Goal: Information Seeking & Learning: Learn about a topic

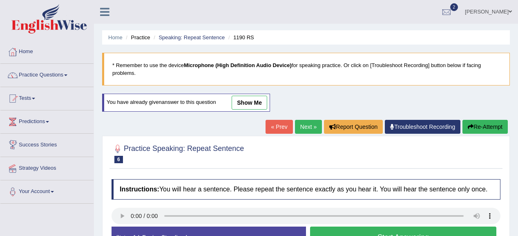
click at [302, 122] on link "Next »" at bounding box center [308, 127] width 27 height 14
click at [280, 125] on link "« Prev" at bounding box center [279, 127] width 27 height 14
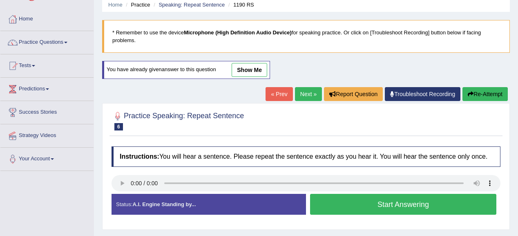
click at [345, 209] on button "Start Answering" at bounding box center [403, 204] width 186 height 21
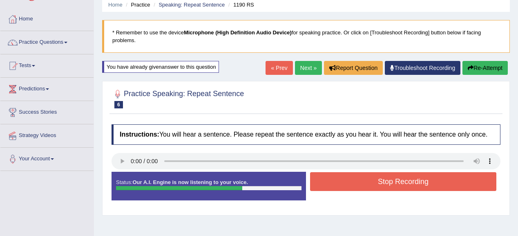
click at [349, 177] on button "Stop Recording" at bounding box center [403, 181] width 186 height 19
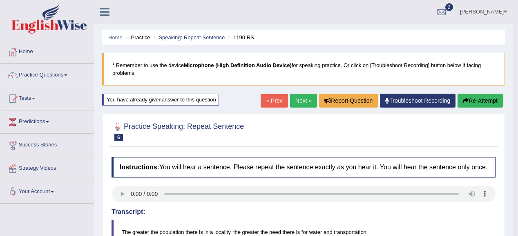
click at [302, 98] on link "Next »" at bounding box center [303, 101] width 27 height 14
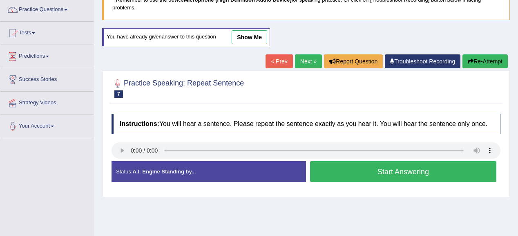
click at [368, 175] on button "Start Answering" at bounding box center [403, 171] width 186 height 21
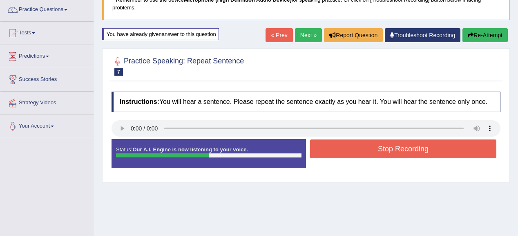
click at [374, 151] on button "Stop Recording" at bounding box center [403, 148] width 186 height 19
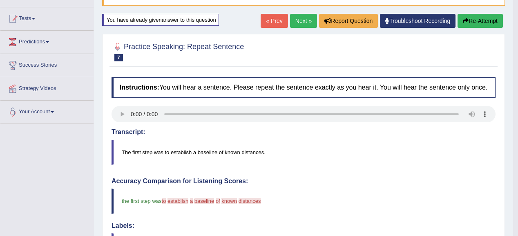
scroll to position [66, 0]
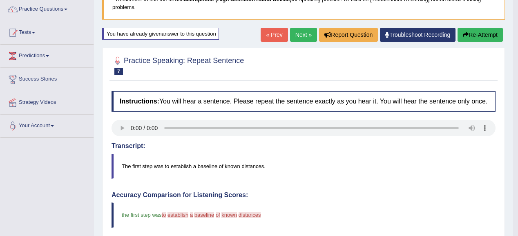
click at [492, 32] on button "Re-Attempt" at bounding box center [480, 35] width 45 height 14
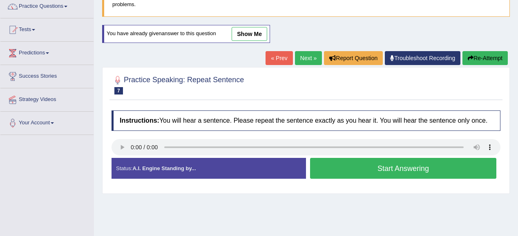
click at [347, 178] on div "Start Answering" at bounding box center [403, 169] width 195 height 23
click at [349, 166] on button "Start Answering" at bounding box center [403, 168] width 186 height 21
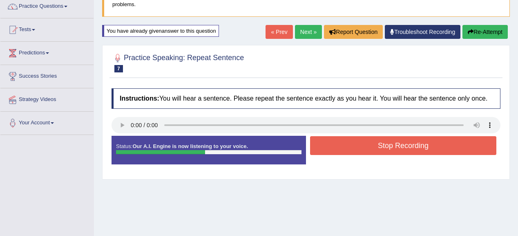
click at [356, 145] on button "Stop Recording" at bounding box center [403, 145] width 186 height 19
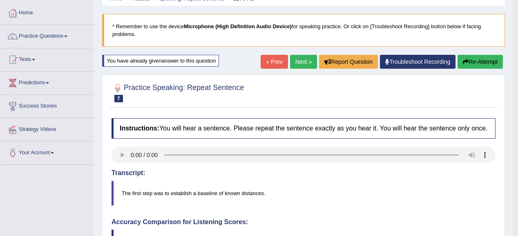
scroll to position [36, 0]
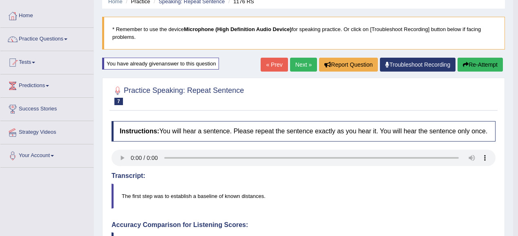
click at [471, 65] on button "Re-Attempt" at bounding box center [480, 65] width 45 height 14
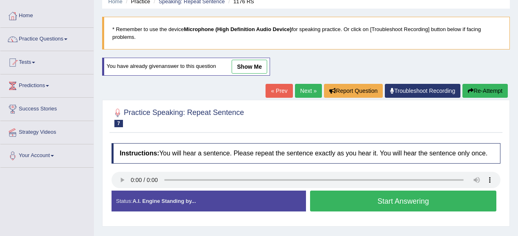
click at [372, 201] on button "Start Answering" at bounding box center [403, 200] width 186 height 21
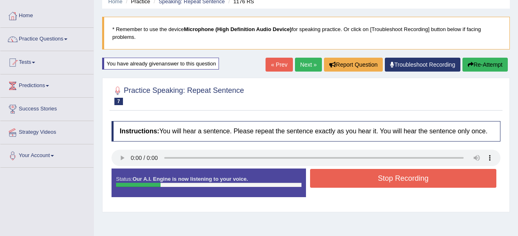
click at [383, 182] on button "Stop Recording" at bounding box center [403, 178] width 186 height 19
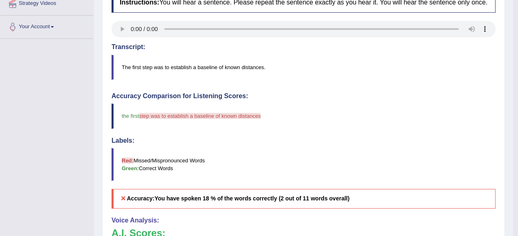
scroll to position [36, 0]
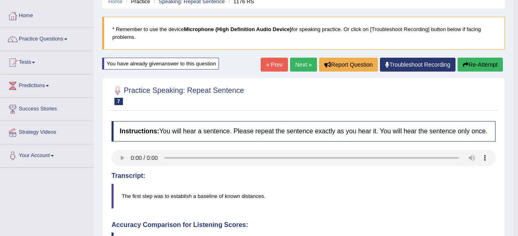
click at [499, 63] on button "Re-Attempt" at bounding box center [480, 65] width 45 height 14
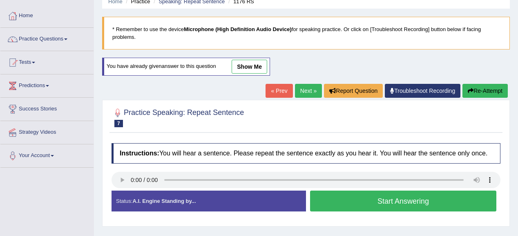
click at [361, 198] on button "Start Answering" at bounding box center [403, 200] width 186 height 21
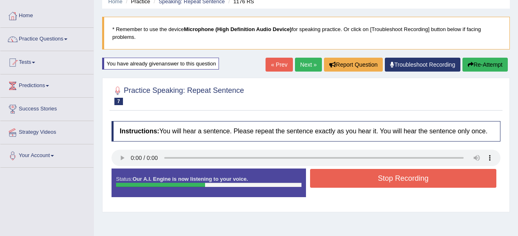
click at [356, 177] on button "Stop Recording" at bounding box center [403, 178] width 186 height 19
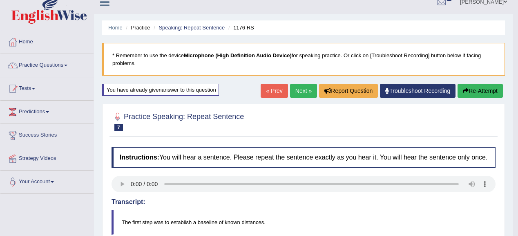
scroll to position [3, 0]
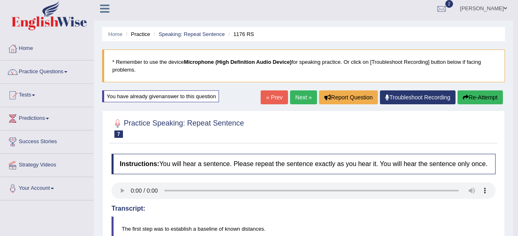
click at [472, 90] on button "Re-Attempt" at bounding box center [480, 97] width 45 height 14
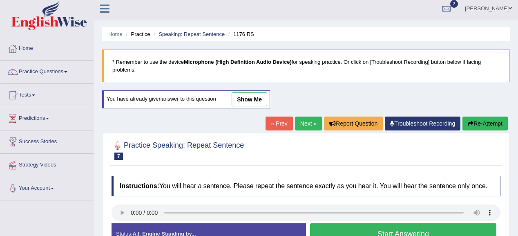
scroll to position [3, 0]
click at [360, 233] on button "Start Answering" at bounding box center [403, 233] width 186 height 21
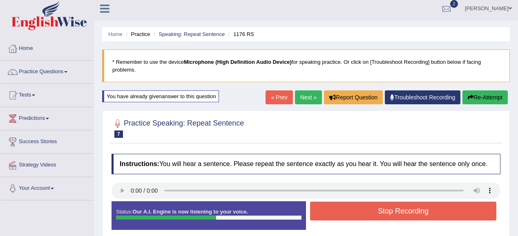
click at [342, 204] on button "Stop Recording" at bounding box center [403, 210] width 186 height 19
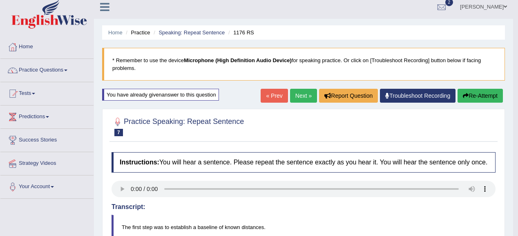
scroll to position [69, 0]
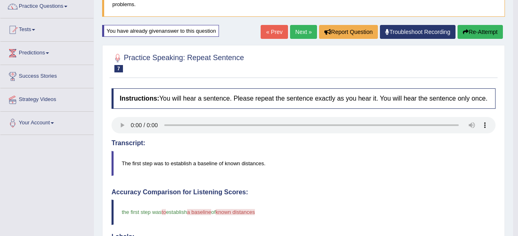
click at [461, 27] on button "Re-Attempt" at bounding box center [480, 32] width 45 height 14
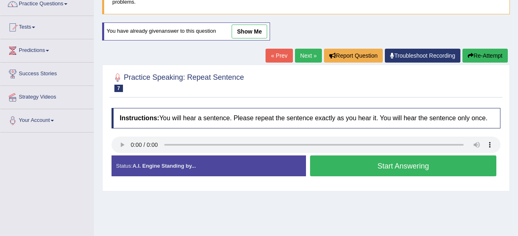
click at [329, 160] on button "Start Answering" at bounding box center [403, 165] width 186 height 21
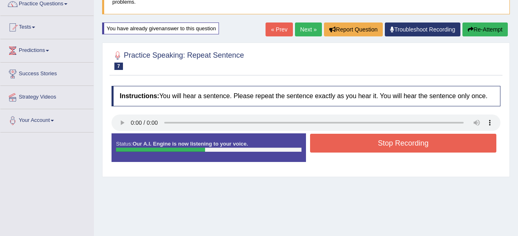
click at [369, 145] on button "Stop Recording" at bounding box center [403, 143] width 186 height 19
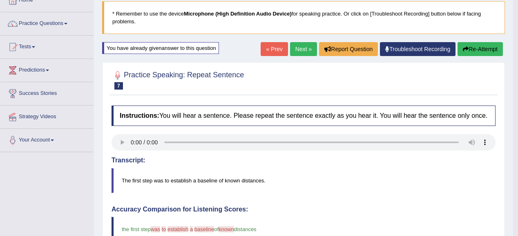
scroll to position [51, 0]
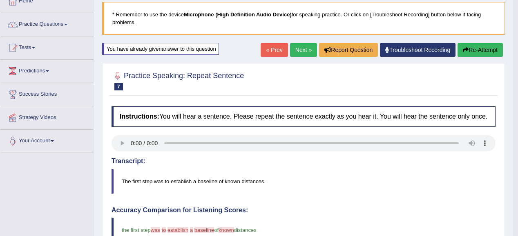
click at [298, 47] on link "Next »" at bounding box center [303, 50] width 27 height 14
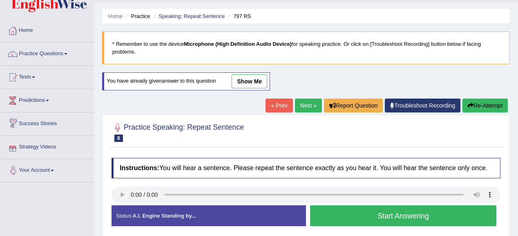
scroll to position [33, 0]
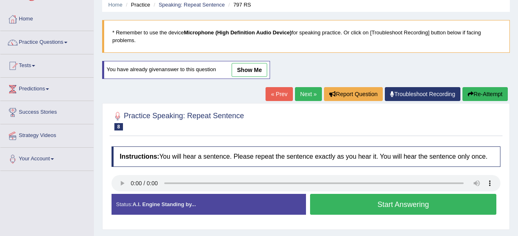
click at [380, 201] on button "Start Answering" at bounding box center [403, 204] width 186 height 21
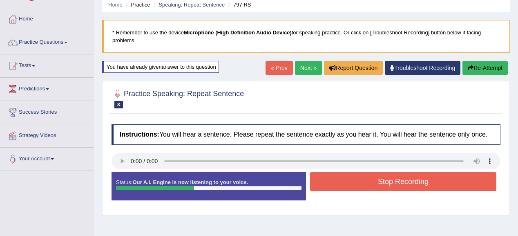
click at [396, 177] on button "Stop Recording" at bounding box center [403, 181] width 186 height 19
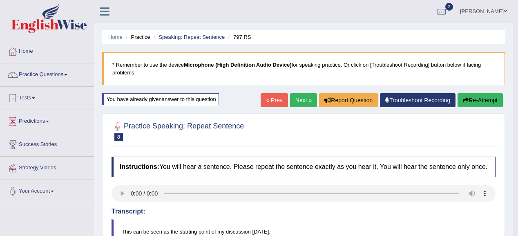
scroll to position [0, 0]
click at [299, 100] on link "Next »" at bounding box center [303, 101] width 27 height 14
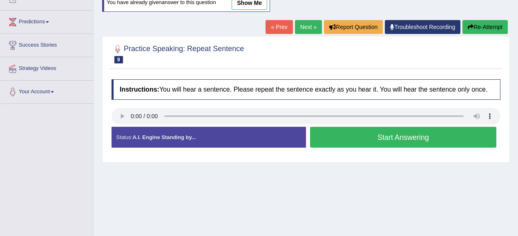
scroll to position [98, 0]
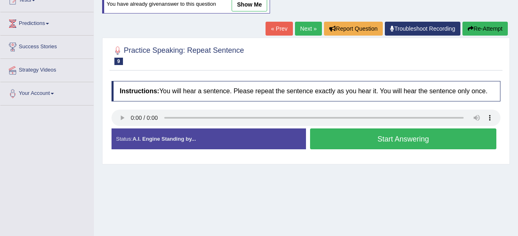
click at [351, 146] on button "Start Answering" at bounding box center [403, 138] width 186 height 21
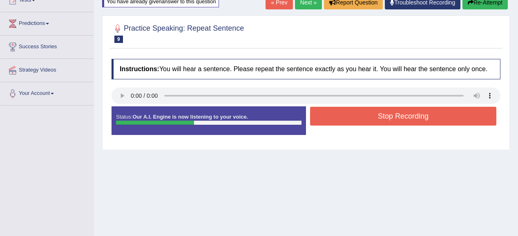
click at [347, 114] on button "Stop Recording" at bounding box center [403, 116] width 186 height 19
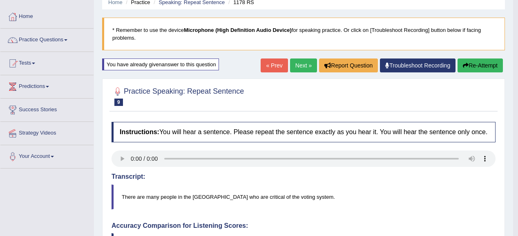
scroll to position [33, 0]
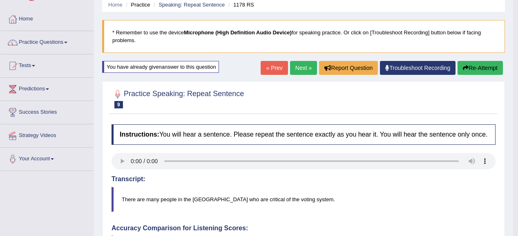
click at [308, 65] on link "Next »" at bounding box center [303, 68] width 27 height 14
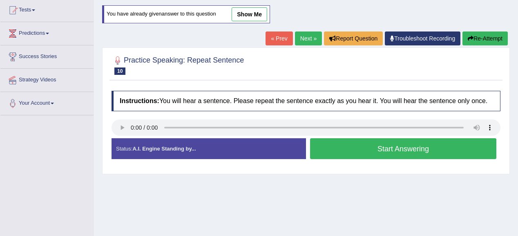
scroll to position [98, 0]
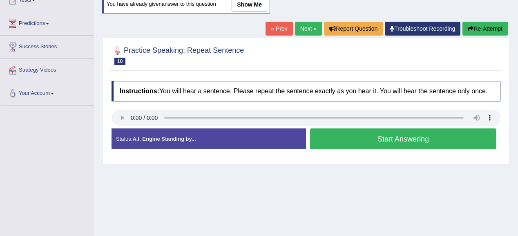
click at [340, 146] on button "Start Answering" at bounding box center [403, 138] width 186 height 21
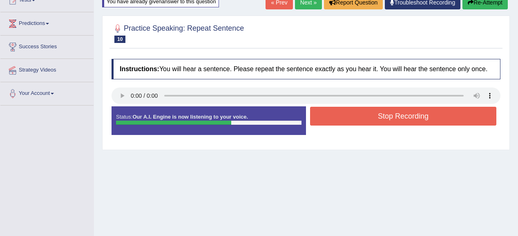
click at [343, 112] on button "Stop Recording" at bounding box center [403, 116] width 186 height 19
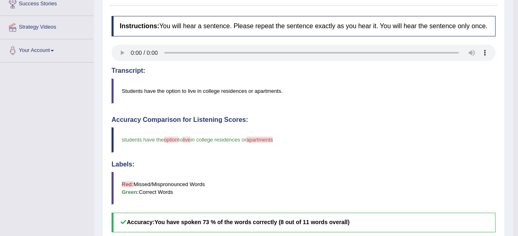
scroll to position [65, 0]
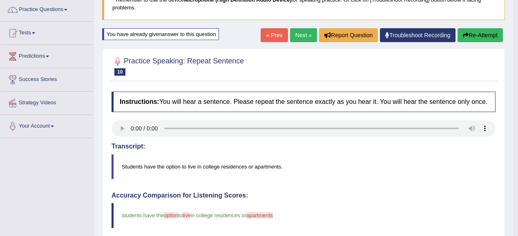
click at [486, 32] on button "Re-Attempt" at bounding box center [480, 35] width 45 height 14
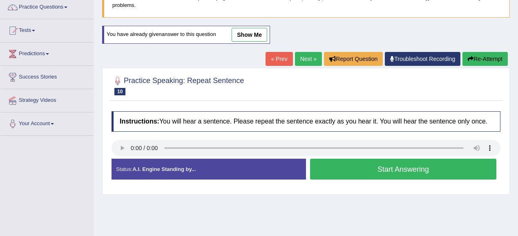
click at [325, 168] on button "Start Answering" at bounding box center [403, 169] width 186 height 21
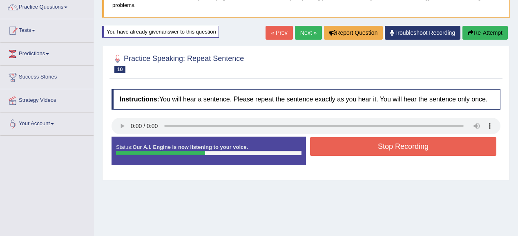
click at [342, 139] on button "Stop Recording" at bounding box center [403, 146] width 186 height 19
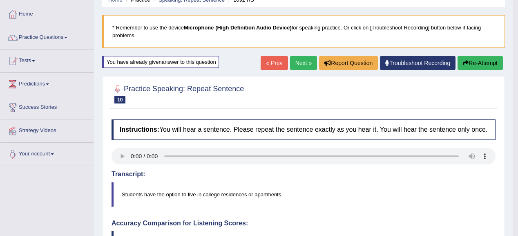
scroll to position [35, 0]
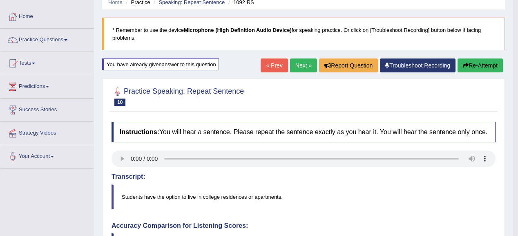
click at [298, 63] on link "Next »" at bounding box center [303, 65] width 27 height 14
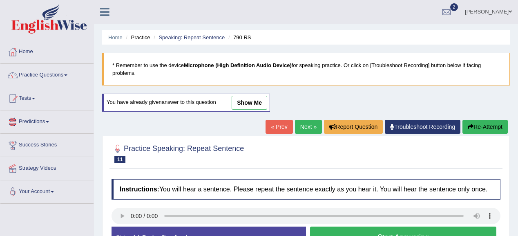
click at [272, 130] on link "« Prev" at bounding box center [279, 127] width 27 height 14
click at [486, 124] on button "Re-Attempt" at bounding box center [485, 127] width 45 height 14
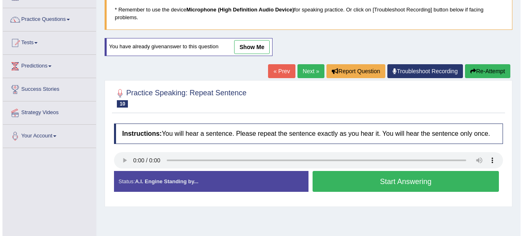
scroll to position [65, 0]
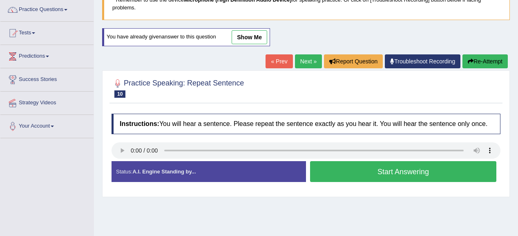
click at [330, 177] on button "Start Answering" at bounding box center [403, 171] width 186 height 21
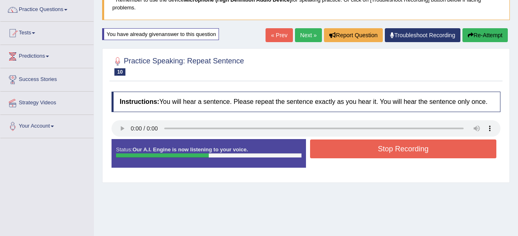
click at [342, 144] on button "Stop Recording" at bounding box center [403, 148] width 186 height 19
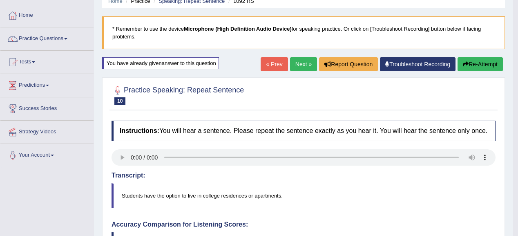
scroll to position [33, 0]
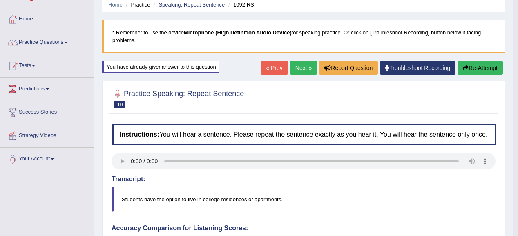
click at [302, 64] on link "Next »" at bounding box center [303, 68] width 27 height 14
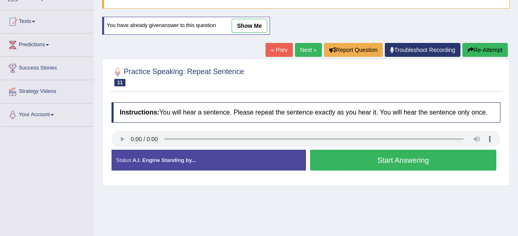
scroll to position [65, 0]
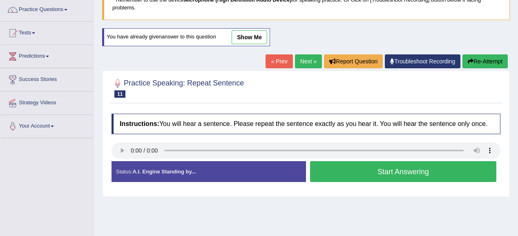
click at [337, 176] on button "Start Answering" at bounding box center [403, 171] width 186 height 21
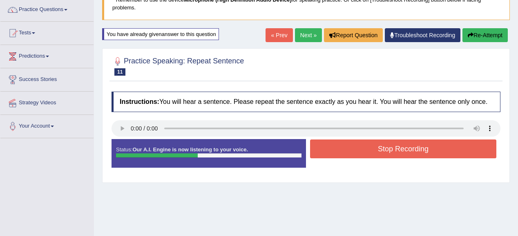
click at [352, 149] on button "Stop Recording" at bounding box center [403, 148] width 186 height 19
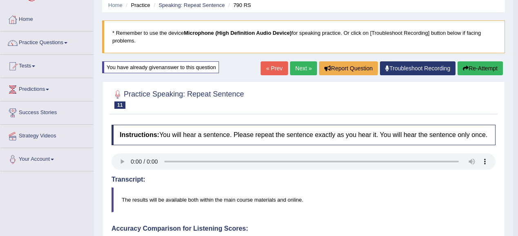
scroll to position [0, 0]
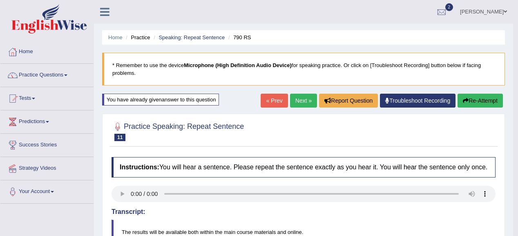
click at [490, 100] on button "Re-Attempt" at bounding box center [480, 101] width 45 height 14
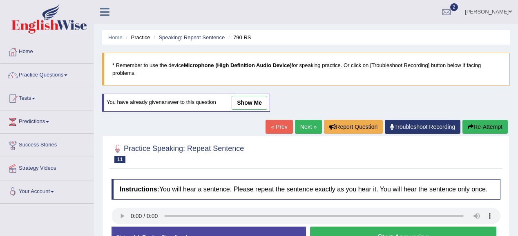
click at [130, 226] on div "Instructions: You will hear a sentence. Please repeat the sentence exactly as y…" at bounding box center [306, 216] width 393 height 83
click at [129, 226] on div "Status: A.I. Engine Standing by..." at bounding box center [209, 236] width 195 height 21
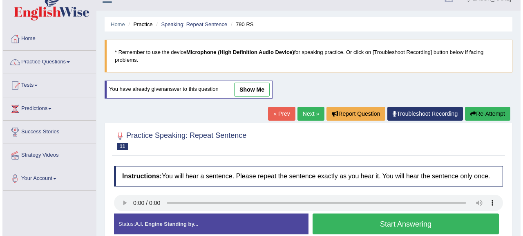
scroll to position [33, 0]
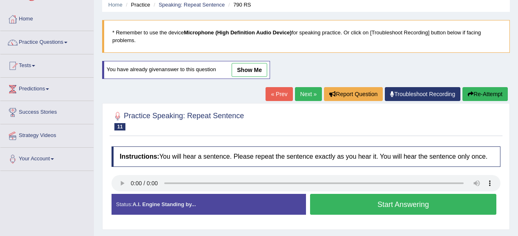
click at [350, 206] on button "Start Answering" at bounding box center [403, 204] width 186 height 21
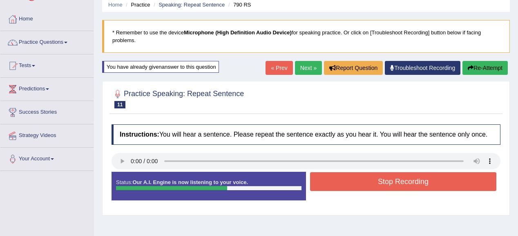
click at [382, 176] on button "Stop Recording" at bounding box center [403, 181] width 186 height 19
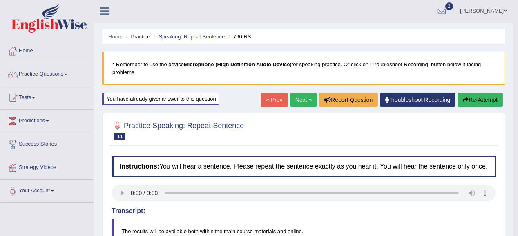
scroll to position [0, 0]
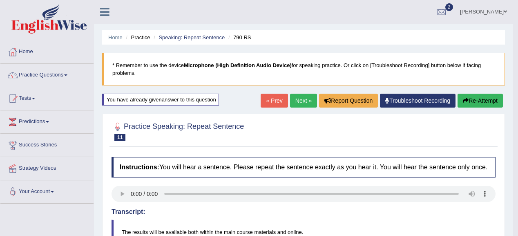
click at [471, 99] on button "Re-Attempt" at bounding box center [480, 101] width 45 height 14
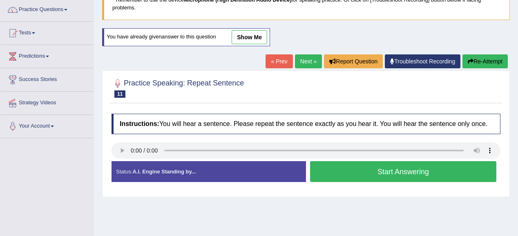
drag, startPoint x: 384, startPoint y: 168, endPoint x: 380, endPoint y: 158, distance: 10.5
click at [383, 169] on button "Start Answering" at bounding box center [403, 171] width 186 height 21
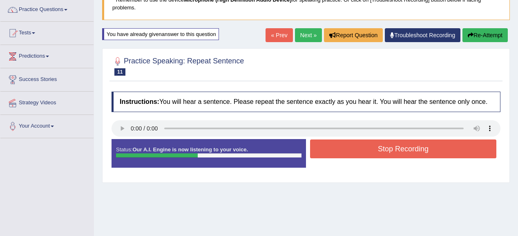
click at [369, 144] on button "Stop Recording" at bounding box center [403, 148] width 186 height 19
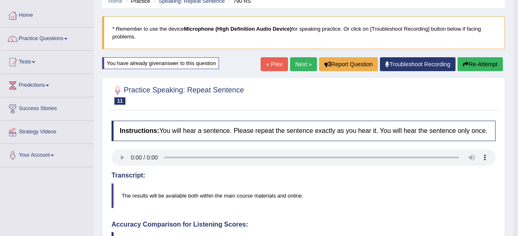
scroll to position [33, 0]
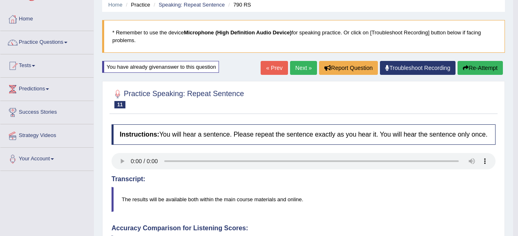
click at [463, 65] on icon "button" at bounding box center [466, 68] width 6 height 6
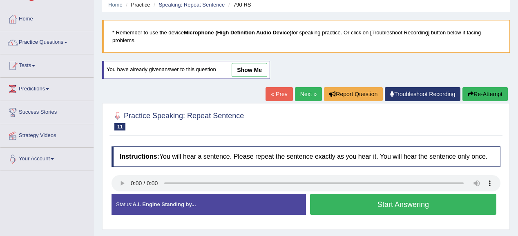
scroll to position [33, 0]
click at [332, 205] on button "Start Answering" at bounding box center [403, 204] width 186 height 21
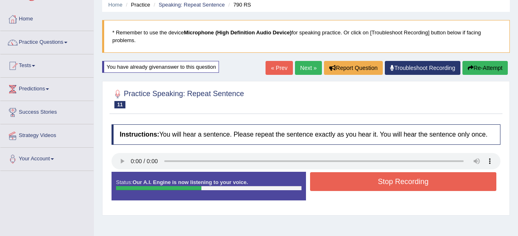
click at [345, 181] on button "Stop Recording" at bounding box center [403, 181] width 186 height 19
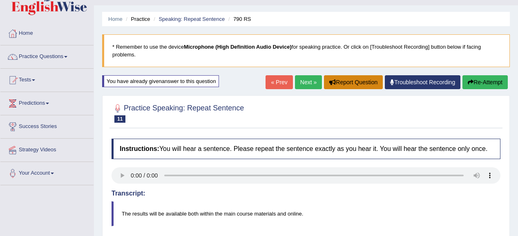
scroll to position [0, 0]
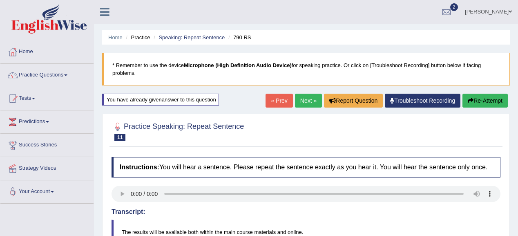
drag, startPoint x: 477, startPoint y: 98, endPoint x: 471, endPoint y: 98, distance: 6.6
click at [476, 98] on button "Re-Attempt" at bounding box center [485, 101] width 45 height 14
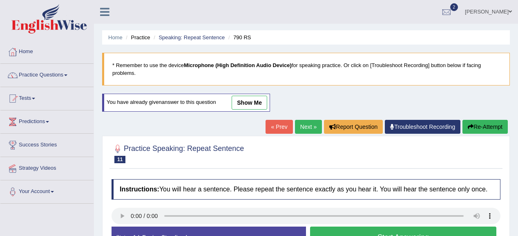
click at [417, 228] on button "Start Answering" at bounding box center [403, 236] width 186 height 21
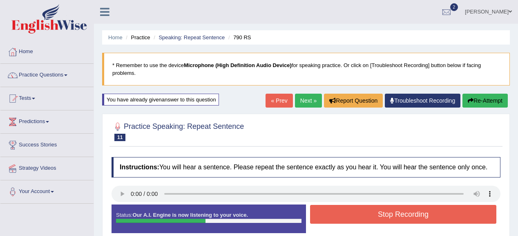
click at [340, 214] on button "Stop Recording" at bounding box center [403, 214] width 186 height 19
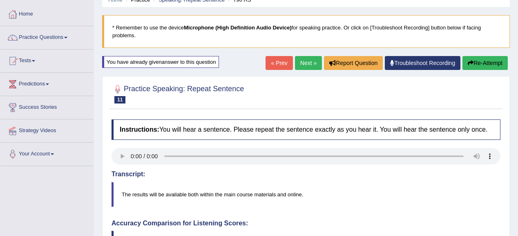
scroll to position [33, 0]
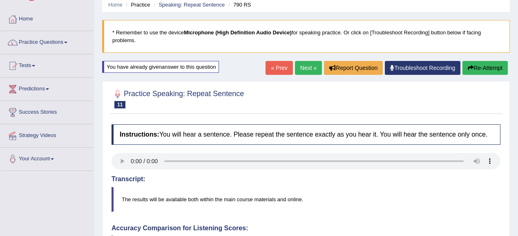
click at [490, 71] on button "Re-Attempt" at bounding box center [485, 68] width 45 height 14
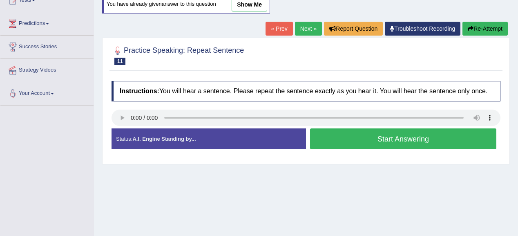
click at [359, 143] on button "Start Answering" at bounding box center [403, 138] width 186 height 21
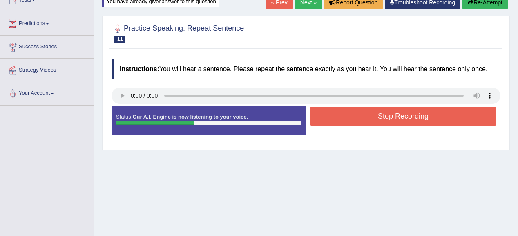
click at [366, 115] on button "Stop Recording" at bounding box center [403, 116] width 186 height 19
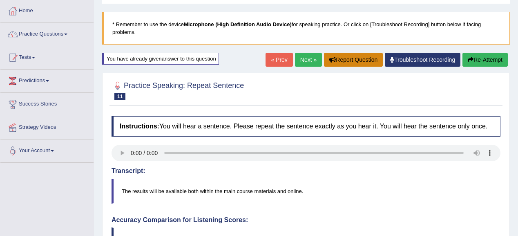
scroll to position [33, 0]
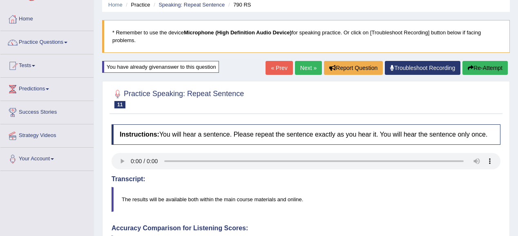
click at [483, 67] on button "Re-Attempt" at bounding box center [485, 68] width 45 height 14
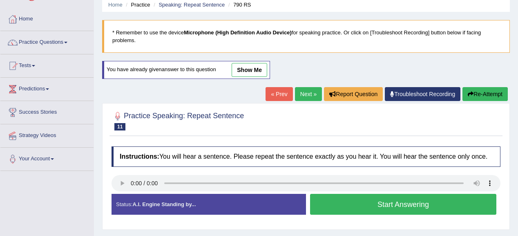
drag, startPoint x: 400, startPoint y: 204, endPoint x: 402, endPoint y: 141, distance: 63.8
click at [400, 202] on button "Start Answering" at bounding box center [403, 204] width 186 height 21
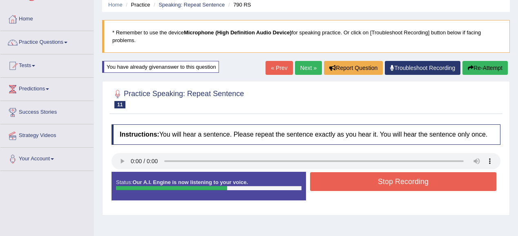
click at [358, 190] on div "Stop Recording" at bounding box center [403, 182] width 195 height 21
click at [358, 183] on button "Stop Recording" at bounding box center [403, 181] width 186 height 19
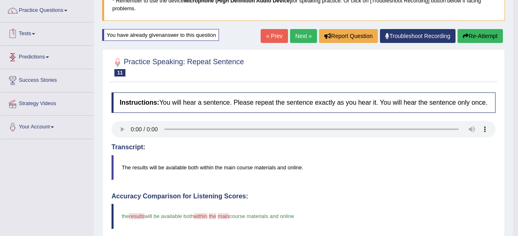
scroll to position [33, 0]
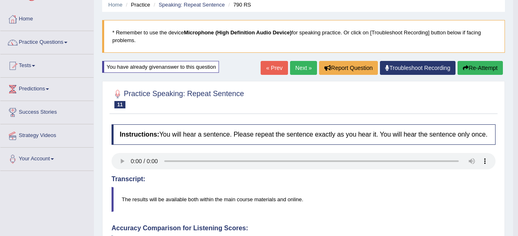
click at [482, 67] on button "Re-Attempt" at bounding box center [480, 68] width 45 height 14
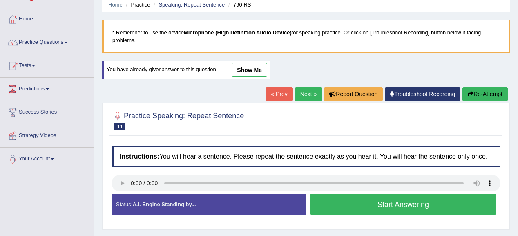
click at [331, 196] on button "Start Answering" at bounding box center [403, 204] width 186 height 21
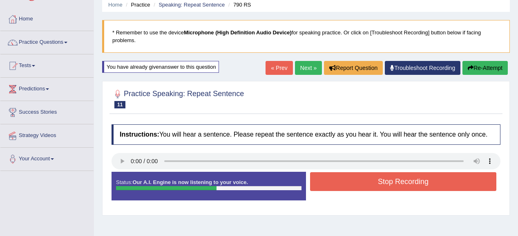
click at [395, 170] on div at bounding box center [306, 162] width 389 height 18
click at [393, 183] on button "Stop Recording" at bounding box center [403, 181] width 186 height 19
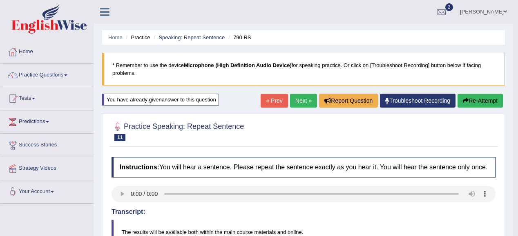
click at [482, 95] on button "Re-Attempt" at bounding box center [480, 101] width 45 height 14
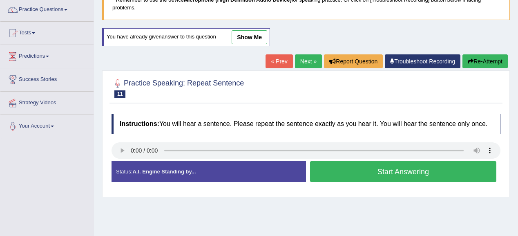
scroll to position [65, 0]
click at [397, 163] on button "Start Answering" at bounding box center [403, 171] width 186 height 21
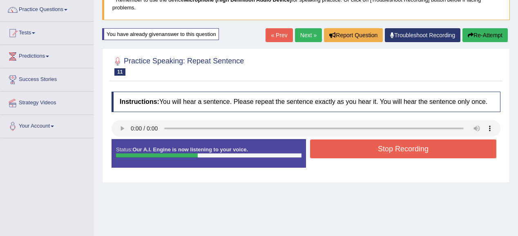
click at [380, 154] on button "Stop Recording" at bounding box center [403, 148] width 186 height 19
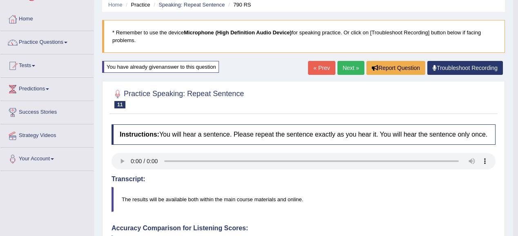
scroll to position [0, 0]
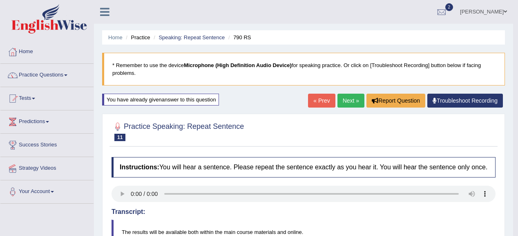
click at [353, 102] on link "Next »" at bounding box center [351, 101] width 27 height 14
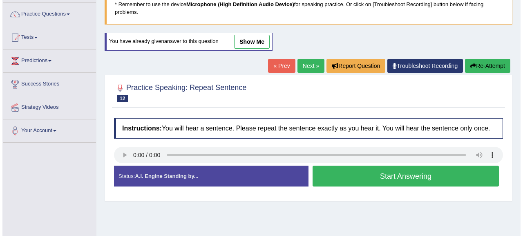
scroll to position [65, 0]
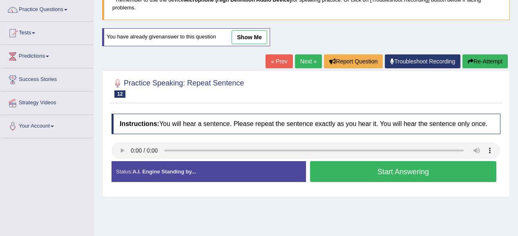
click at [352, 176] on button "Start Answering" at bounding box center [403, 171] width 186 height 21
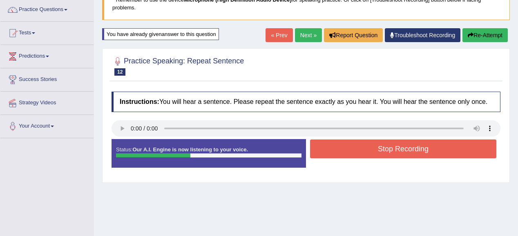
click at [371, 149] on button "Stop Recording" at bounding box center [403, 148] width 186 height 19
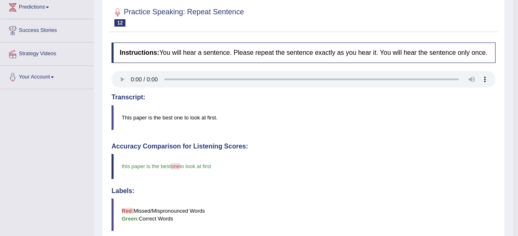
scroll to position [98, 0]
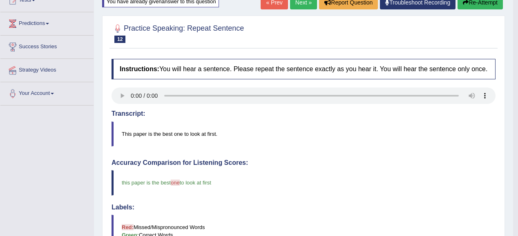
click at [300, 7] on link "Next »" at bounding box center [303, 3] width 27 height 14
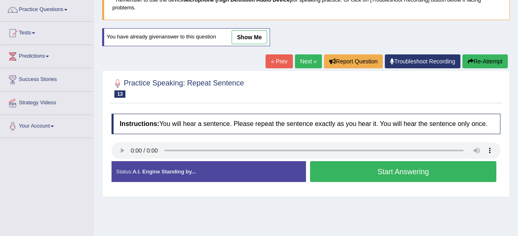
click at [356, 173] on button "Start Answering" at bounding box center [403, 171] width 186 height 21
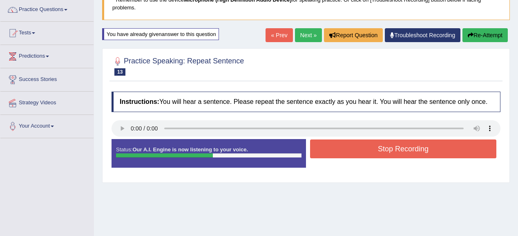
click at [350, 145] on button "Stop Recording" at bounding box center [403, 148] width 186 height 19
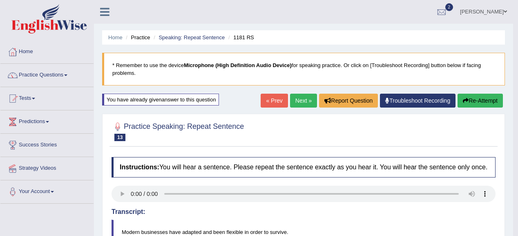
click at [486, 105] on button "Re-Attempt" at bounding box center [480, 101] width 45 height 14
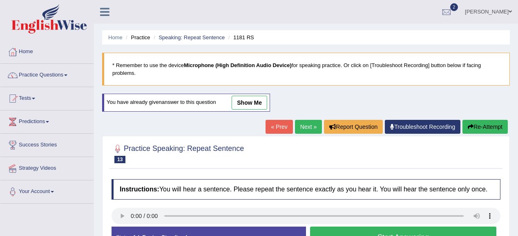
scroll to position [65, 0]
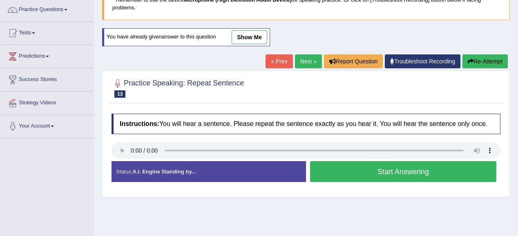
click at [360, 178] on button "Start Answering" at bounding box center [403, 171] width 186 height 21
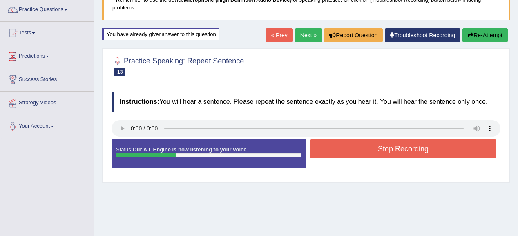
click at [378, 145] on button "Stop Recording" at bounding box center [403, 148] width 186 height 19
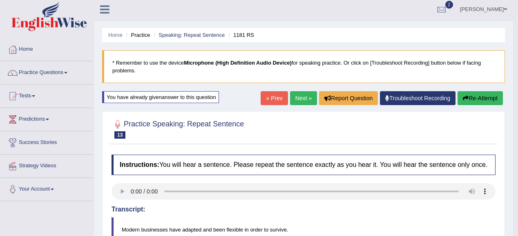
scroll to position [0, 0]
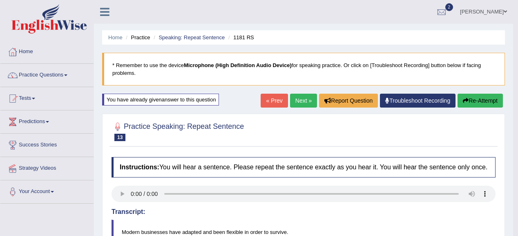
click at [486, 98] on button "Re-Attempt" at bounding box center [480, 101] width 45 height 14
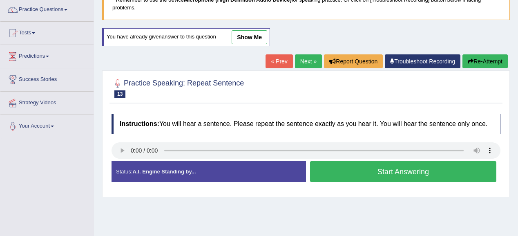
click at [338, 175] on button "Start Answering" at bounding box center [403, 171] width 186 height 21
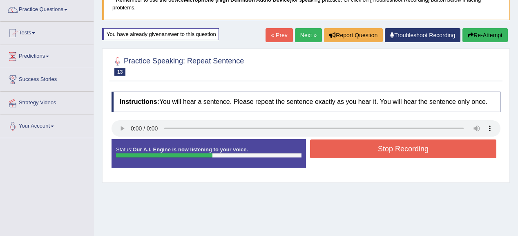
click at [412, 152] on button "Stop Recording" at bounding box center [403, 148] width 186 height 19
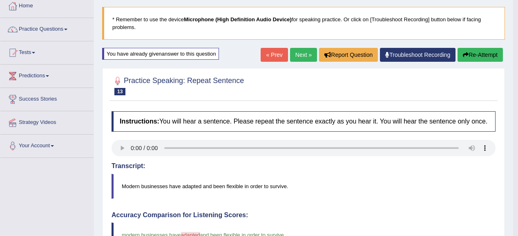
scroll to position [33, 0]
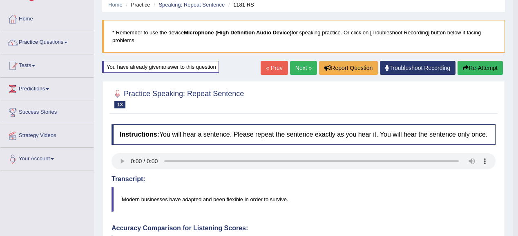
click at [304, 62] on link "Next »" at bounding box center [303, 68] width 27 height 14
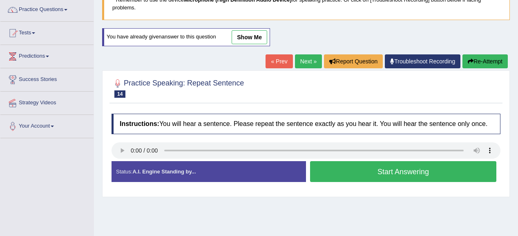
click at [360, 166] on button "Start Answering" at bounding box center [403, 171] width 186 height 21
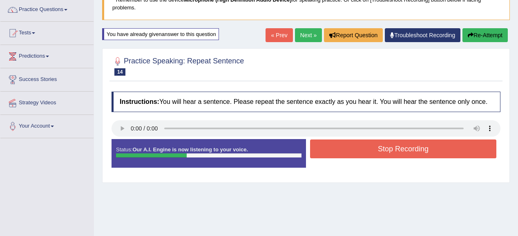
drag, startPoint x: 389, startPoint y: 161, endPoint x: 392, endPoint y: 153, distance: 7.9
click at [389, 160] on div "Status: Our A.I. Engine is now listening to your voice. Start Answering Stop Re…" at bounding box center [306, 157] width 389 height 37
click at [398, 141] on button "Stop Recording" at bounding box center [403, 148] width 186 height 19
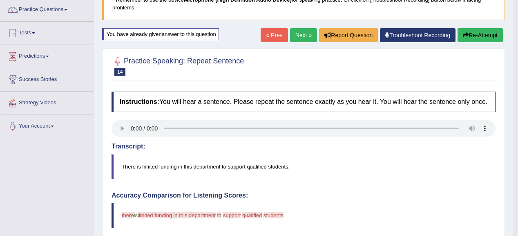
click at [481, 34] on button "Re-Attempt" at bounding box center [480, 35] width 45 height 14
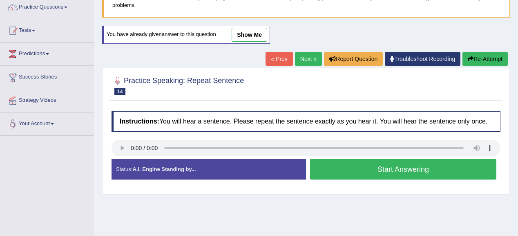
click at [369, 161] on button "Start Answering" at bounding box center [403, 169] width 186 height 21
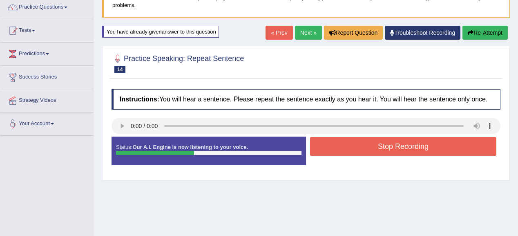
click at [378, 152] on button "Stop Recording" at bounding box center [403, 146] width 186 height 19
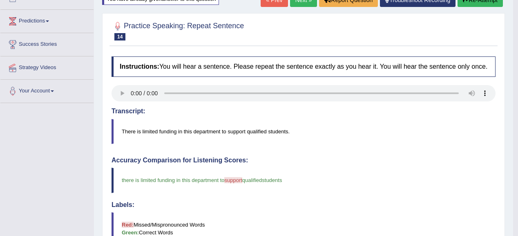
scroll to position [35, 0]
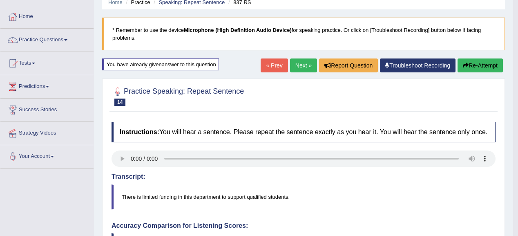
click at [461, 62] on button "Re-Attempt" at bounding box center [480, 65] width 45 height 14
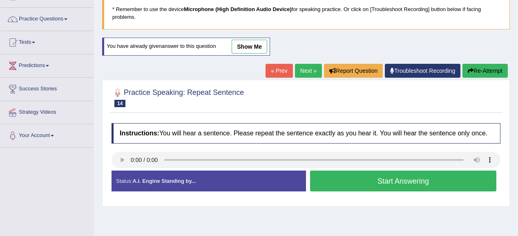
scroll to position [68, 0]
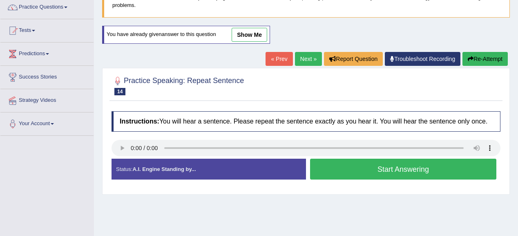
click at [347, 166] on button "Start Answering" at bounding box center [403, 169] width 186 height 21
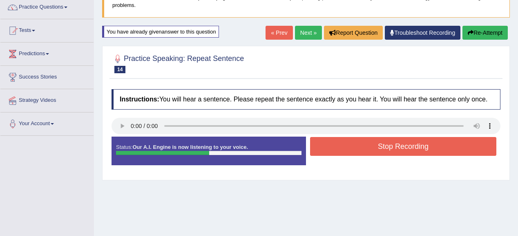
click at [375, 140] on button "Stop Recording" at bounding box center [403, 146] width 186 height 19
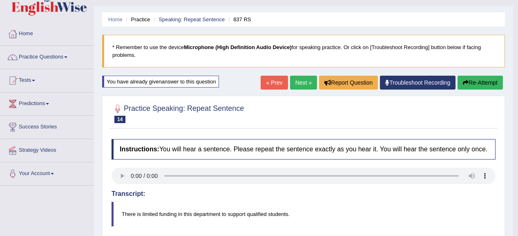
scroll to position [2, 0]
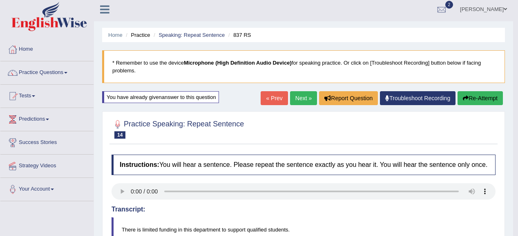
click at [306, 100] on link "Next »" at bounding box center [303, 98] width 27 height 14
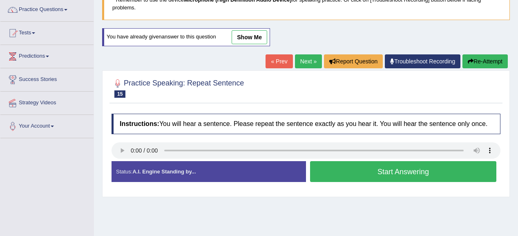
scroll to position [65, 0]
click at [358, 179] on button "Start Answering" at bounding box center [403, 171] width 186 height 21
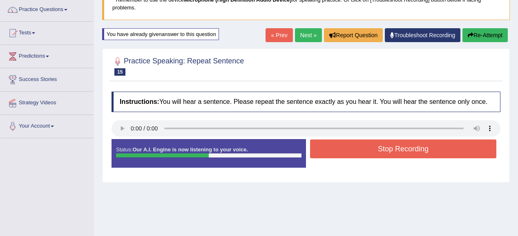
click at [374, 149] on button "Stop Recording" at bounding box center [403, 148] width 186 height 19
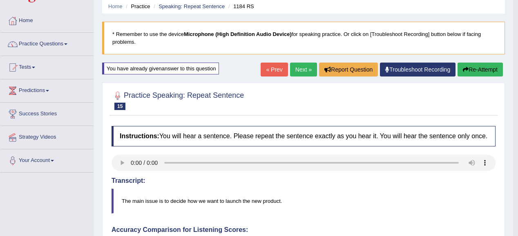
scroll to position [0, 0]
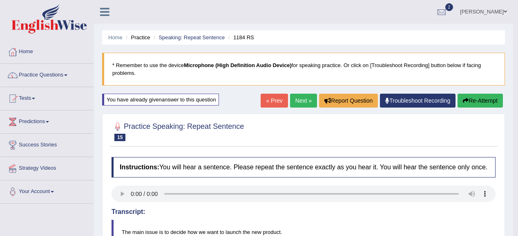
click at [489, 96] on button "Re-Attempt" at bounding box center [480, 101] width 45 height 14
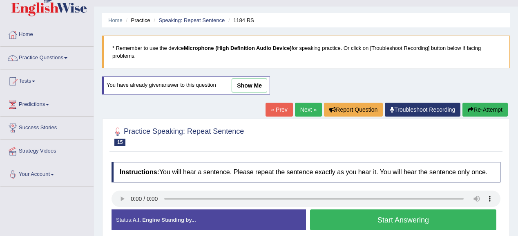
scroll to position [33, 0]
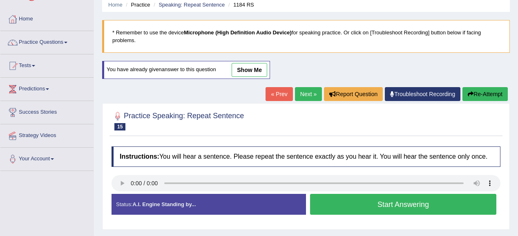
click at [387, 204] on button "Start Answering" at bounding box center [403, 204] width 186 height 21
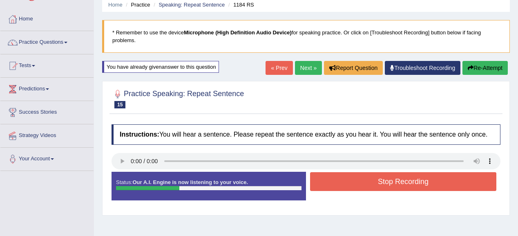
click at [331, 183] on button "Stop Recording" at bounding box center [403, 181] width 186 height 19
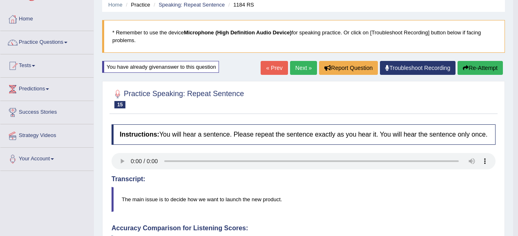
click at [469, 64] on button "Re-Attempt" at bounding box center [480, 68] width 45 height 14
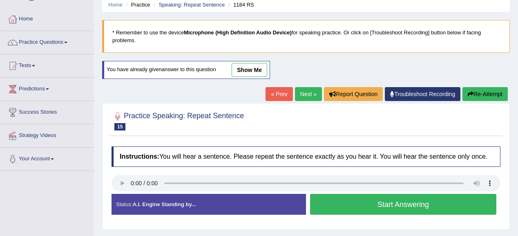
click at [412, 201] on button "Start Answering" at bounding box center [403, 204] width 186 height 21
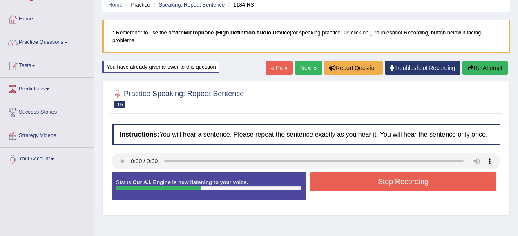
click at [473, 188] on button "Stop Recording" at bounding box center [403, 181] width 186 height 19
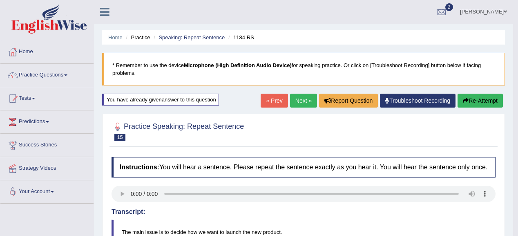
click at [302, 105] on link "Next »" at bounding box center [303, 101] width 27 height 14
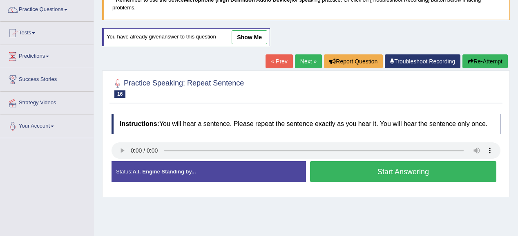
drag, startPoint x: 348, startPoint y: 171, endPoint x: 367, endPoint y: 135, distance: 40.2
click at [349, 170] on button "Start Answering" at bounding box center [403, 171] width 186 height 21
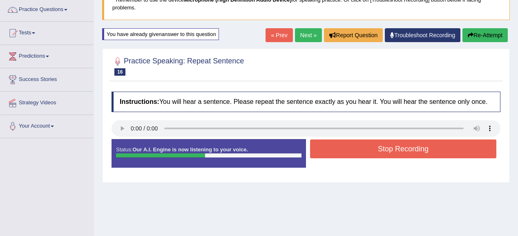
click at [441, 148] on button "Stop Recording" at bounding box center [403, 148] width 186 height 19
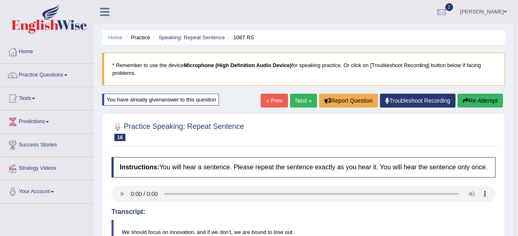
click at [472, 97] on button "Re-Attempt" at bounding box center [480, 101] width 45 height 14
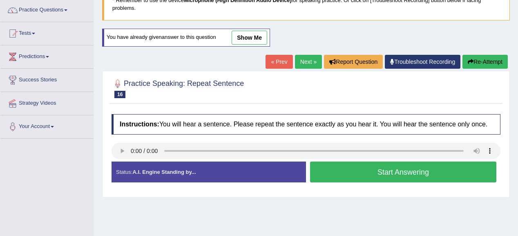
scroll to position [65, 0]
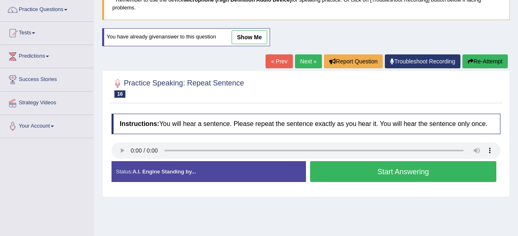
click at [375, 166] on button "Start Answering" at bounding box center [403, 171] width 186 height 21
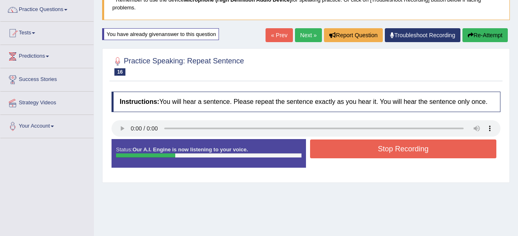
click at [352, 145] on button "Stop Recording" at bounding box center [403, 148] width 186 height 19
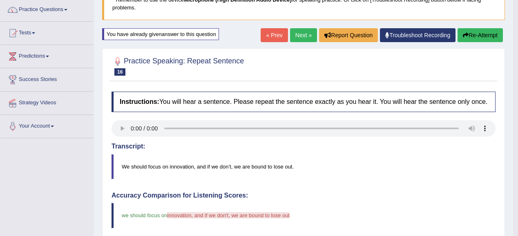
click at [471, 36] on button "Re-Attempt" at bounding box center [480, 35] width 45 height 14
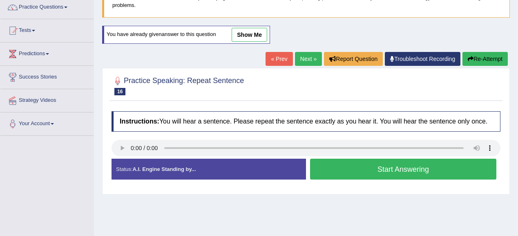
click at [332, 164] on button "Start Answering" at bounding box center [403, 169] width 186 height 21
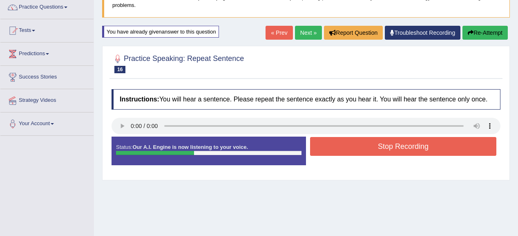
click at [347, 137] on button "Stop Recording" at bounding box center [403, 146] width 186 height 19
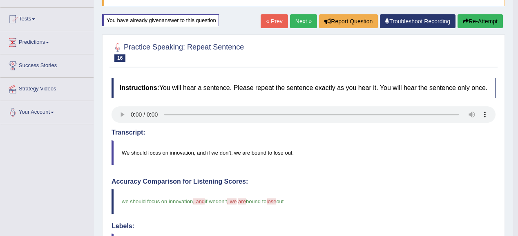
scroll to position [68, 0]
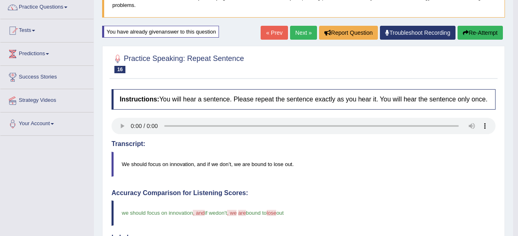
click at [304, 34] on link "Next »" at bounding box center [303, 33] width 27 height 14
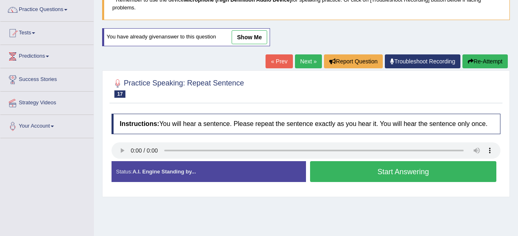
click at [414, 161] on button "Start Answering" at bounding box center [403, 171] width 186 height 21
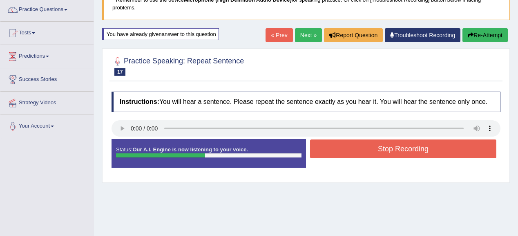
click at [381, 161] on div "Status: Our A.I. Engine is now listening to your voice. Start Answering Stop Re…" at bounding box center [306, 157] width 389 height 37
click at [376, 140] on button "Stop Recording" at bounding box center [403, 148] width 186 height 19
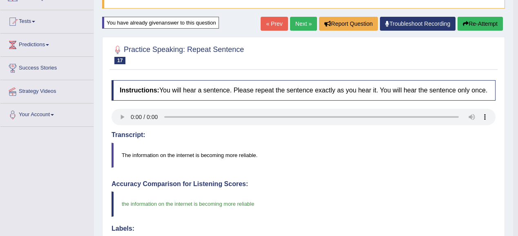
scroll to position [65, 0]
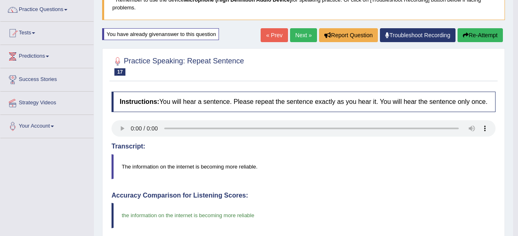
click at [301, 38] on link "Next »" at bounding box center [303, 35] width 27 height 14
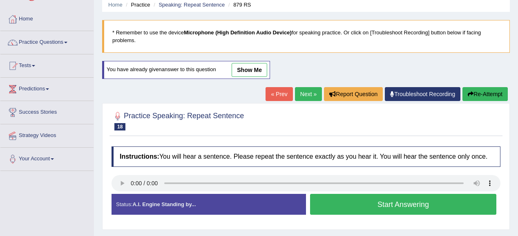
scroll to position [33, 0]
drag, startPoint x: 336, startPoint y: 201, endPoint x: 338, endPoint y: 197, distance: 4.3
click at [337, 199] on button "Start Answering" at bounding box center [403, 204] width 186 height 21
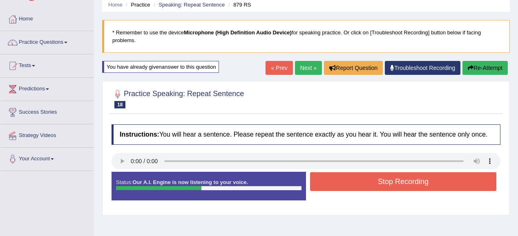
click at [387, 175] on button "Stop Recording" at bounding box center [403, 181] width 186 height 19
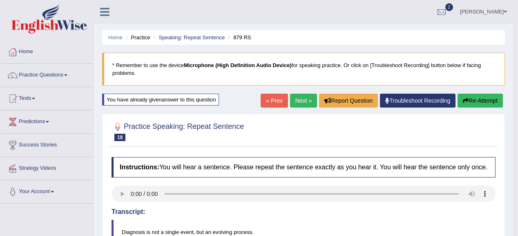
scroll to position [0, 0]
click at [467, 96] on button "Re-Attempt" at bounding box center [480, 101] width 45 height 14
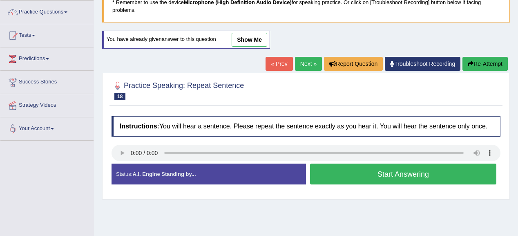
scroll to position [65, 0]
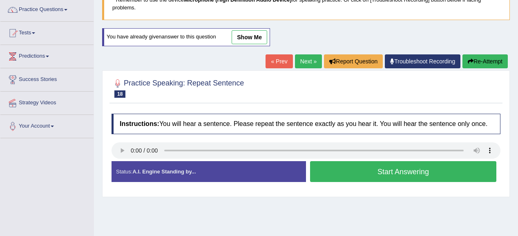
click at [360, 162] on button "Start Answering" at bounding box center [403, 171] width 186 height 21
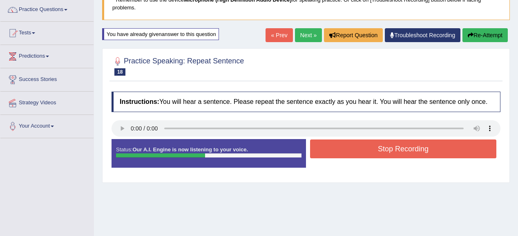
click at [382, 139] on div "Created with Highcharts 7.1.2 Great Too slow Too fast Time Speech pace meter: 0…" at bounding box center [405, 139] width 199 height 0
click at [380, 145] on button "Stop Recording" at bounding box center [403, 148] width 186 height 19
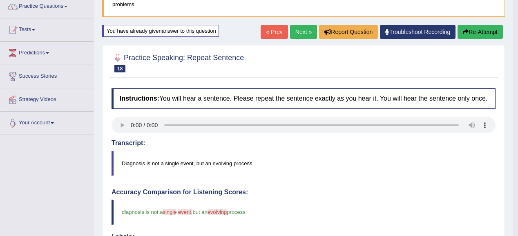
scroll to position [33, 0]
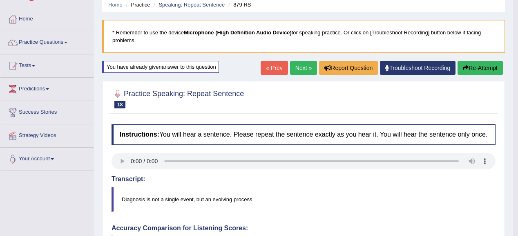
click at [488, 69] on button "Re-Attempt" at bounding box center [480, 68] width 45 height 14
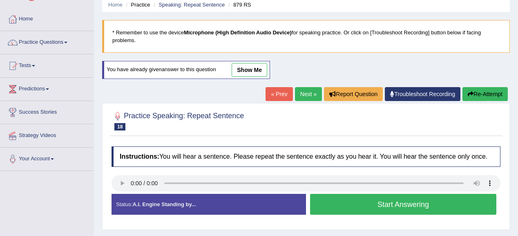
click at [358, 212] on button "Start Answering" at bounding box center [403, 204] width 186 height 21
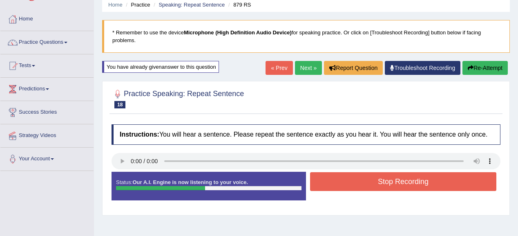
click at [369, 184] on button "Stop Recording" at bounding box center [403, 181] width 186 height 19
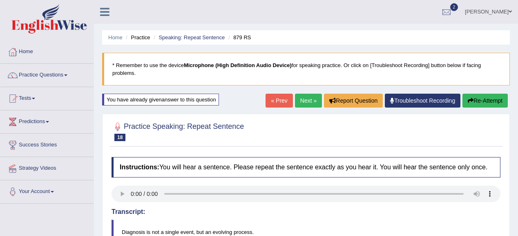
click at [482, 94] on button "Re-Attempt" at bounding box center [485, 101] width 45 height 14
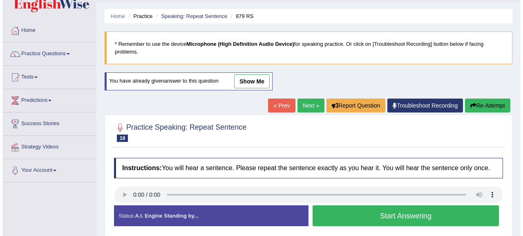
scroll to position [33, 0]
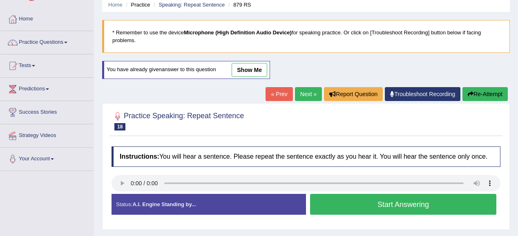
click at [365, 204] on button "Start Answering" at bounding box center [403, 204] width 186 height 21
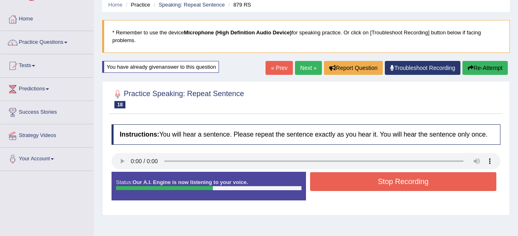
click at [402, 173] on button "Stop Recording" at bounding box center [403, 181] width 186 height 19
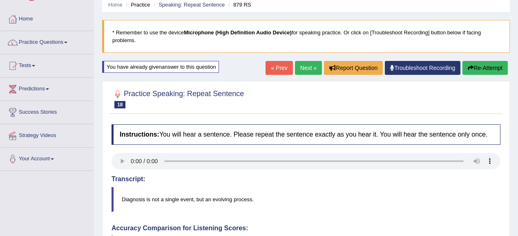
click at [481, 71] on button "Re-Attempt" at bounding box center [485, 68] width 45 height 14
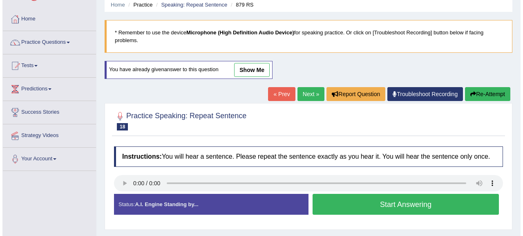
scroll to position [33, 0]
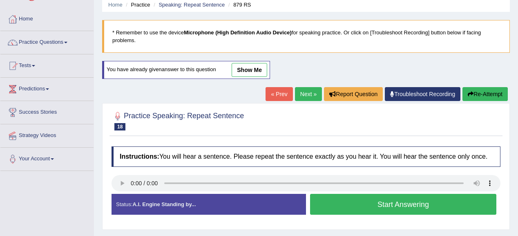
click at [404, 196] on button "Start Answering" at bounding box center [403, 204] width 186 height 21
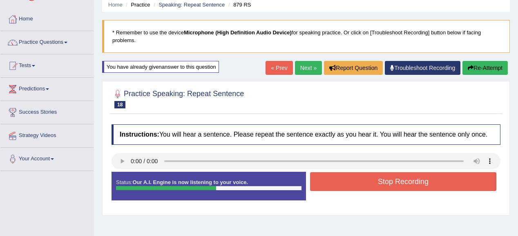
click at [389, 174] on button "Stop Recording" at bounding box center [403, 181] width 186 height 19
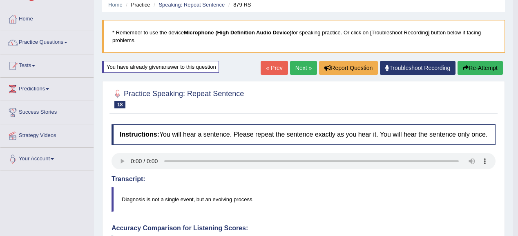
click at [495, 67] on button "Re-Attempt" at bounding box center [480, 68] width 45 height 14
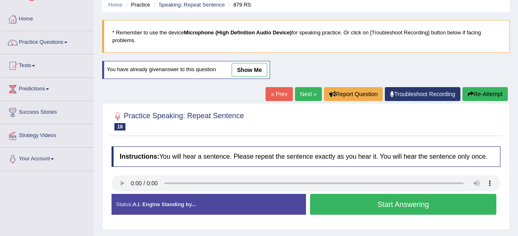
click at [406, 197] on button "Start Answering" at bounding box center [403, 204] width 186 height 21
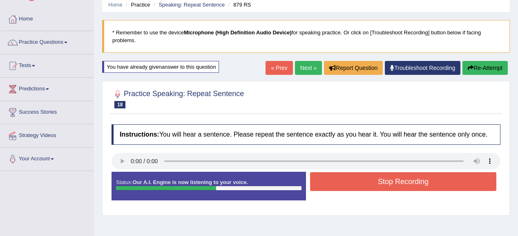
click at [387, 188] on button "Stop Recording" at bounding box center [403, 181] width 186 height 19
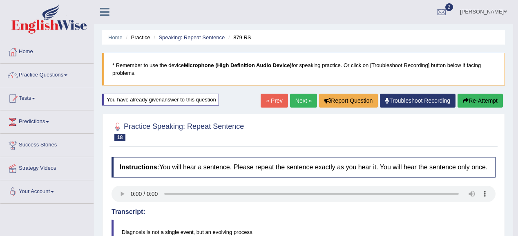
click at [469, 101] on button "Re-Attempt" at bounding box center [480, 101] width 45 height 14
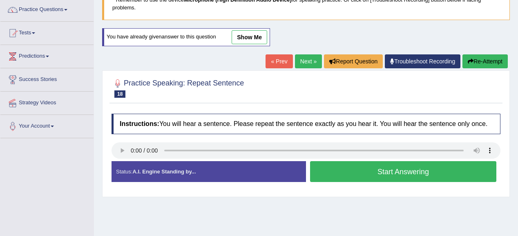
click at [361, 163] on button "Start Answering" at bounding box center [403, 171] width 186 height 21
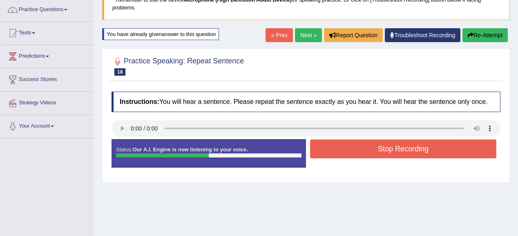
click at [399, 154] on button "Stop Recording" at bounding box center [403, 148] width 186 height 19
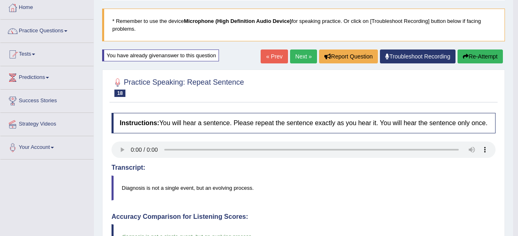
scroll to position [33, 0]
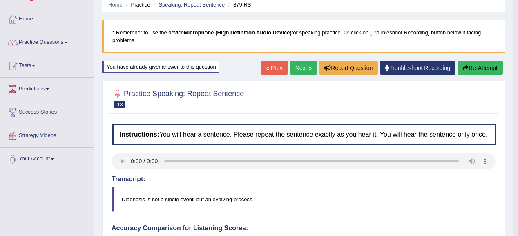
click at [463, 71] on button "Re-Attempt" at bounding box center [480, 68] width 45 height 14
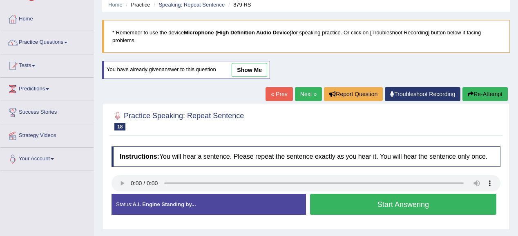
click at [331, 204] on button "Start Answering" at bounding box center [403, 204] width 186 height 21
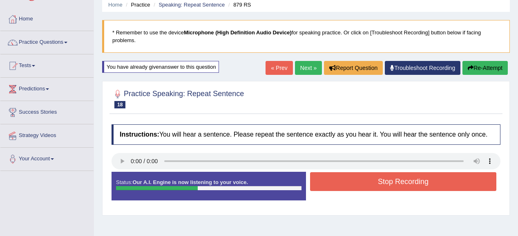
click at [381, 181] on button "Stop Recording" at bounding box center [403, 181] width 186 height 19
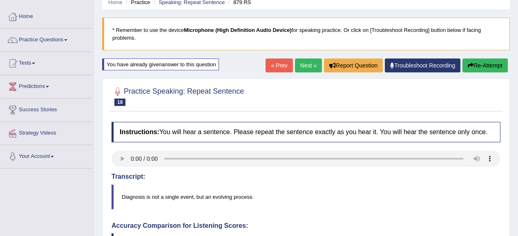
scroll to position [33, 0]
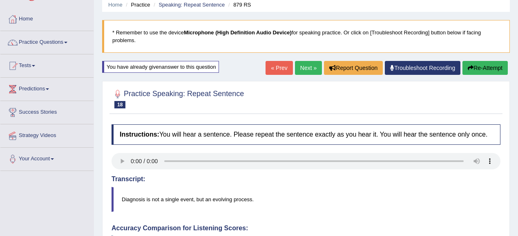
click at [313, 64] on link "Next »" at bounding box center [308, 68] width 27 height 14
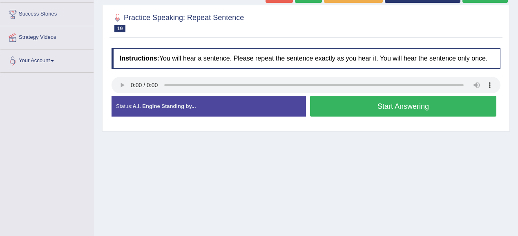
click at [396, 101] on button "Start Answering" at bounding box center [403, 106] width 186 height 21
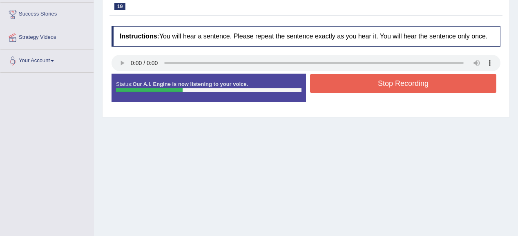
click at [392, 81] on button "Stop Recording" at bounding box center [403, 83] width 186 height 19
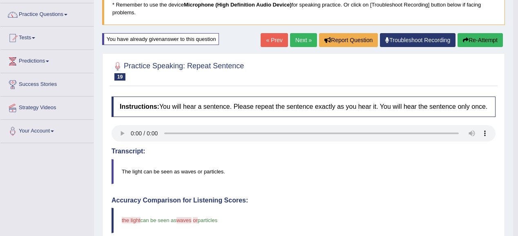
scroll to position [33, 0]
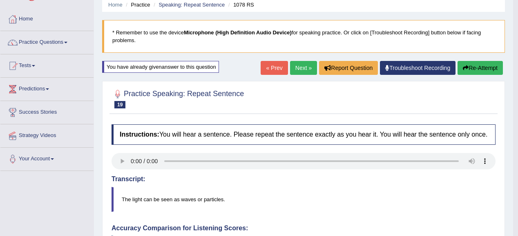
click at [466, 71] on button "Re-Attempt" at bounding box center [480, 68] width 45 height 14
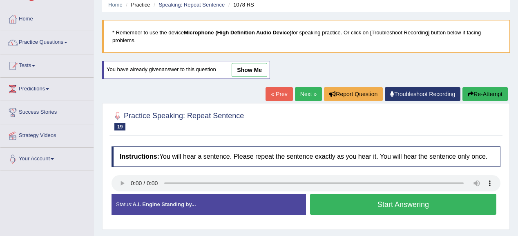
scroll to position [33, 0]
click at [366, 208] on button "Start Answering" at bounding box center [403, 204] width 186 height 21
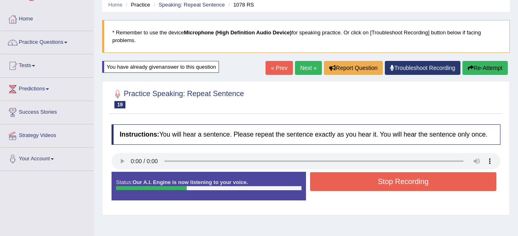
click at [427, 172] on button "Stop Recording" at bounding box center [403, 181] width 186 height 19
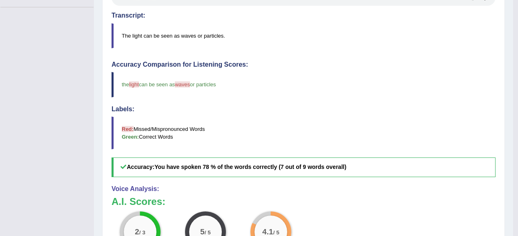
scroll to position [98, 0]
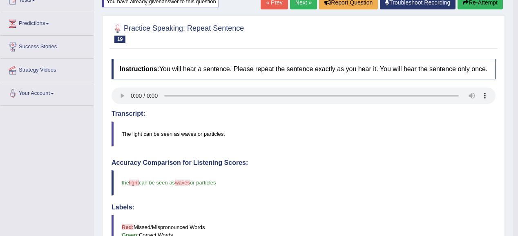
click at [484, 5] on button "Re-Attempt" at bounding box center [480, 3] width 45 height 14
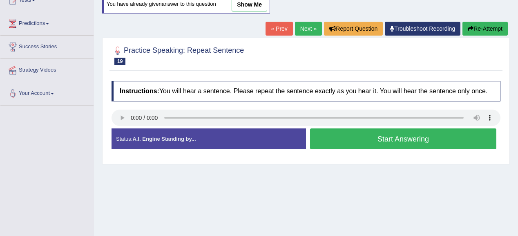
click at [371, 147] on div "Start Answering" at bounding box center [403, 139] width 195 height 23
click at [371, 145] on button "Start Answering" at bounding box center [403, 138] width 186 height 21
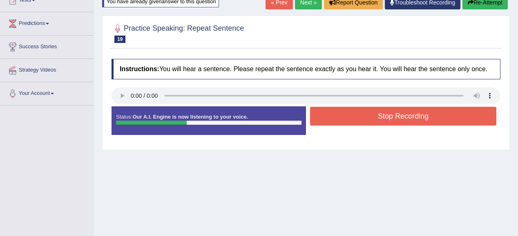
click at [379, 120] on button "Stop Recording" at bounding box center [403, 116] width 186 height 19
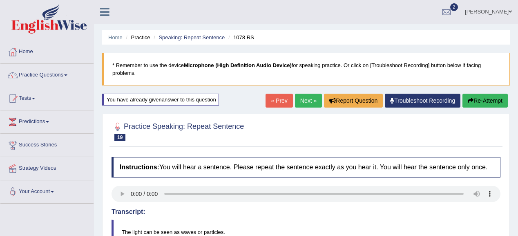
click at [483, 100] on button "Re-Attempt" at bounding box center [485, 101] width 45 height 14
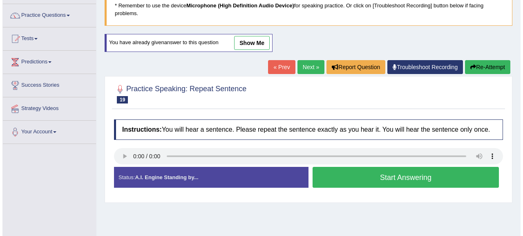
scroll to position [65, 0]
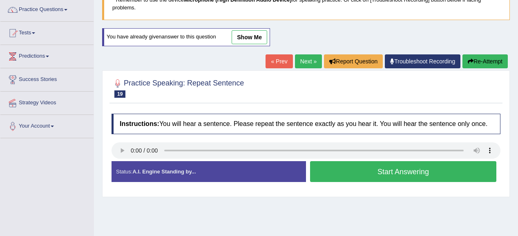
click at [353, 170] on button "Start Answering" at bounding box center [403, 171] width 186 height 21
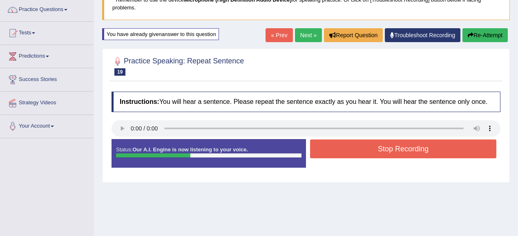
click at [388, 143] on button "Stop Recording" at bounding box center [403, 148] width 186 height 19
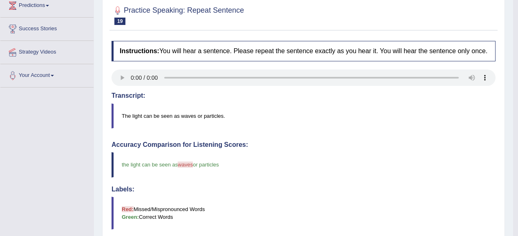
scroll to position [51, 0]
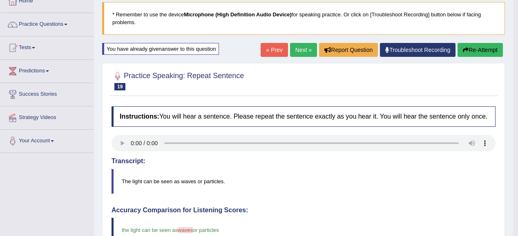
click at [463, 45] on button "Re-Attempt" at bounding box center [480, 50] width 45 height 14
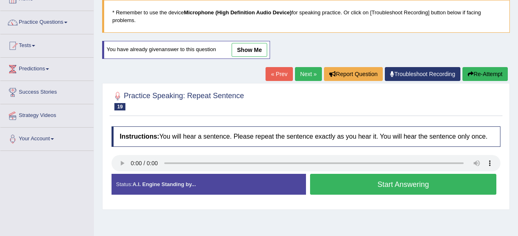
click at [339, 183] on button "Start Answering" at bounding box center [403, 184] width 186 height 21
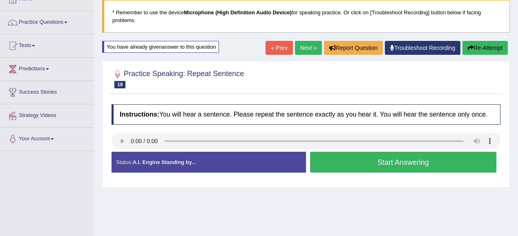
scroll to position [51, 0]
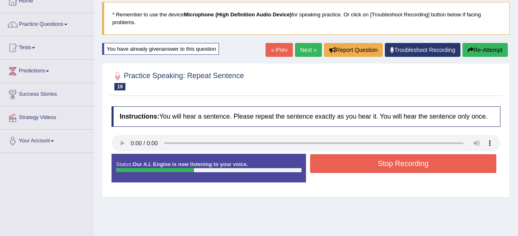
click at [373, 161] on button "Stop Recording" at bounding box center [403, 163] width 186 height 19
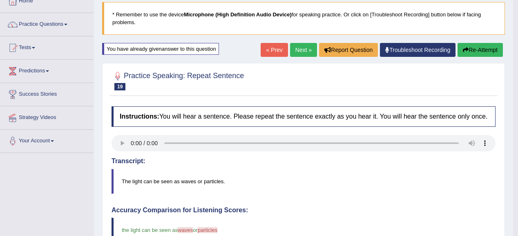
click at [494, 43] on div "Home Practice Speaking: Repeat Sentence 1078 RS * Remember to use the device Mi…" at bounding box center [303, 221] width 419 height 544
click at [492, 46] on button "Re-Attempt" at bounding box center [480, 50] width 45 height 14
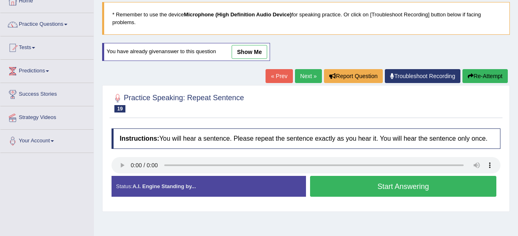
click at [360, 180] on button "Start Answering" at bounding box center [403, 186] width 186 height 21
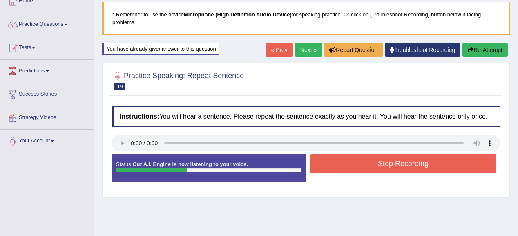
click at [393, 154] on button "Stop Recording" at bounding box center [403, 163] width 186 height 19
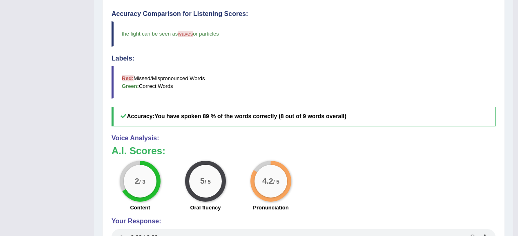
scroll to position [83, 0]
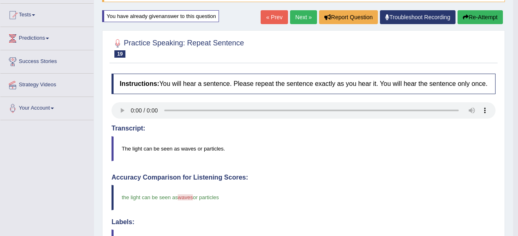
click at [494, 17] on button "Re-Attempt" at bounding box center [480, 17] width 45 height 14
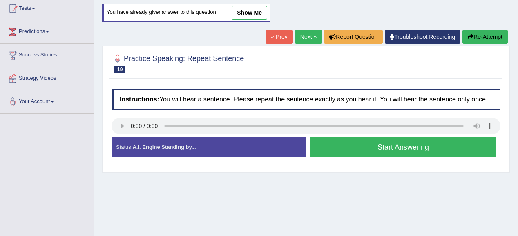
click at [334, 143] on button "Start Answering" at bounding box center [403, 146] width 186 height 21
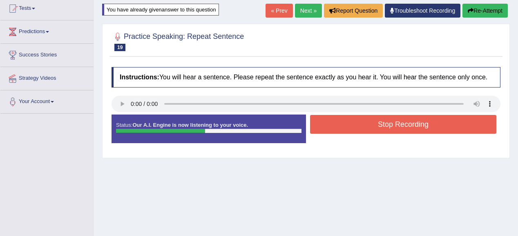
click at [358, 131] on button "Stop Recording" at bounding box center [403, 124] width 186 height 19
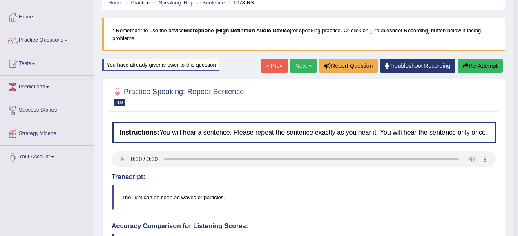
scroll to position [25, 0]
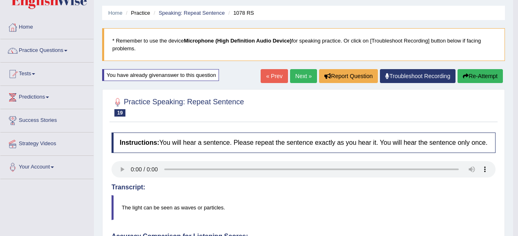
click at [311, 74] on link "Next »" at bounding box center [303, 76] width 27 height 14
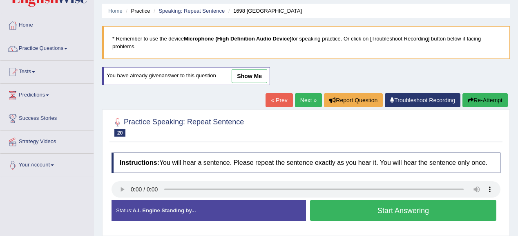
scroll to position [65, 0]
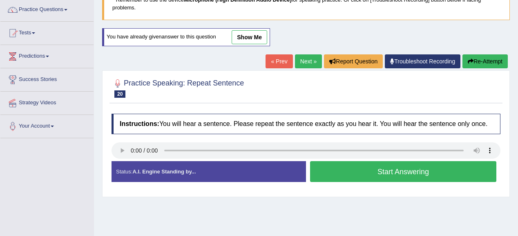
click at [364, 167] on button "Start Answering" at bounding box center [403, 171] width 186 height 21
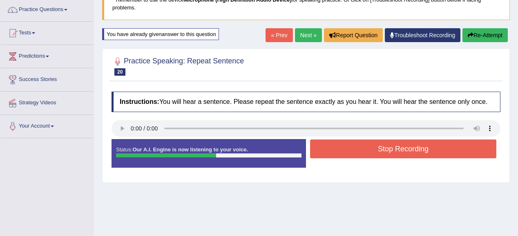
click at [371, 143] on button "Stop Recording" at bounding box center [403, 148] width 186 height 19
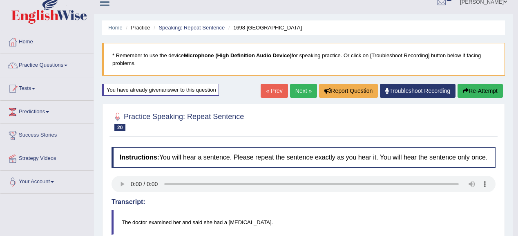
scroll to position [0, 0]
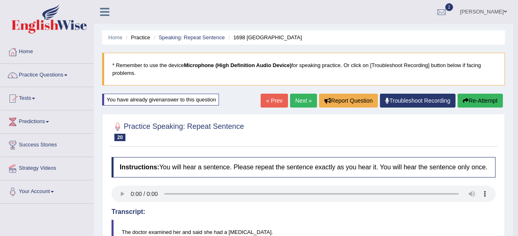
click at [484, 98] on button "Re-Attempt" at bounding box center [480, 101] width 45 height 14
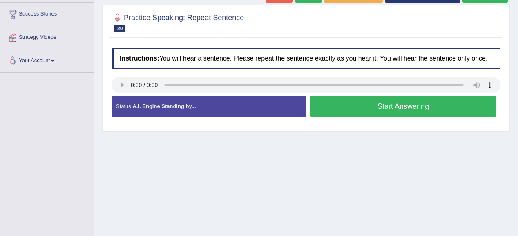
click at [353, 105] on button "Start Answering" at bounding box center [403, 106] width 186 height 21
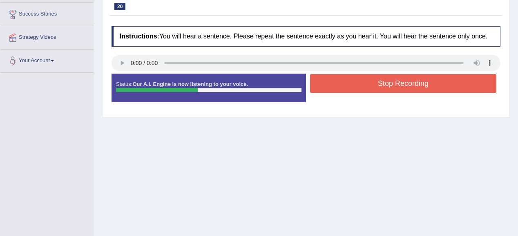
click at [357, 83] on button "Stop Recording" at bounding box center [403, 83] width 186 height 19
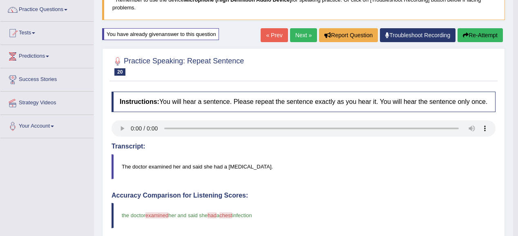
scroll to position [33, 0]
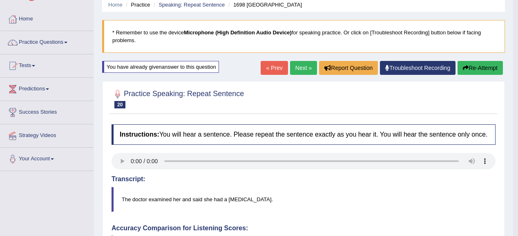
click at [479, 65] on button "Re-Attempt" at bounding box center [480, 68] width 45 height 14
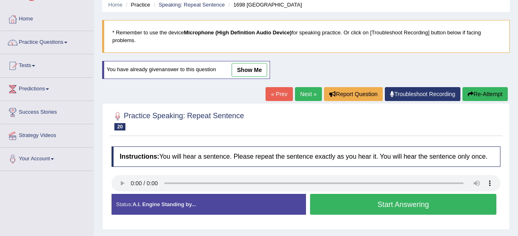
click at [380, 211] on button "Start Answering" at bounding box center [403, 204] width 186 height 21
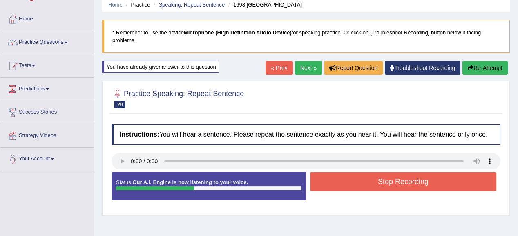
click at [371, 177] on button "Stop Recording" at bounding box center [403, 181] width 186 height 19
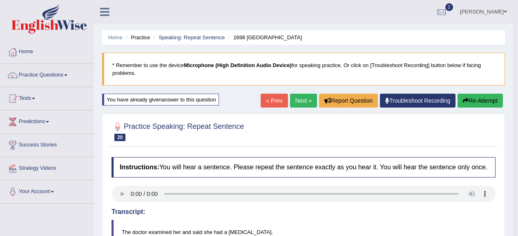
click at [461, 105] on button "Re-Attempt" at bounding box center [480, 101] width 45 height 14
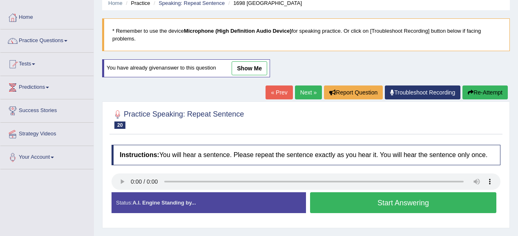
scroll to position [65, 0]
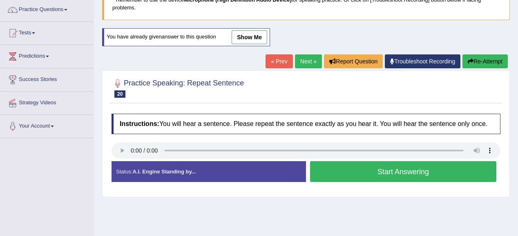
click at [320, 169] on button "Start Answering" at bounding box center [403, 171] width 186 height 21
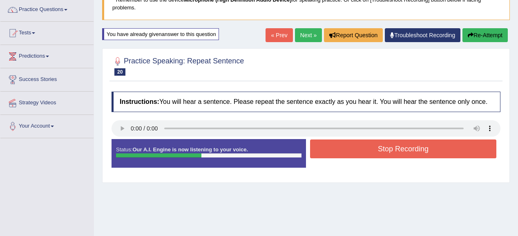
click at [336, 145] on button "Stop Recording" at bounding box center [403, 148] width 186 height 19
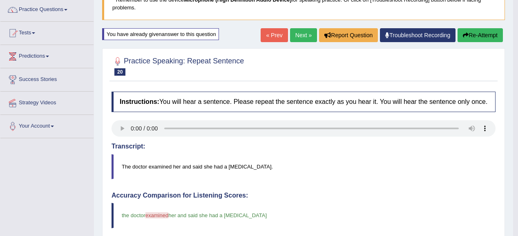
click at [305, 37] on link "Next »" at bounding box center [303, 35] width 27 height 14
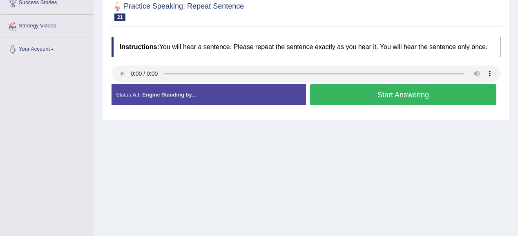
scroll to position [131, 0]
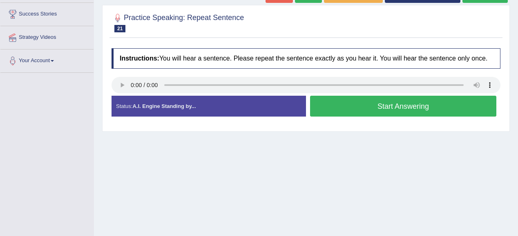
click at [356, 96] on button "Start Answering" at bounding box center [403, 106] width 186 height 21
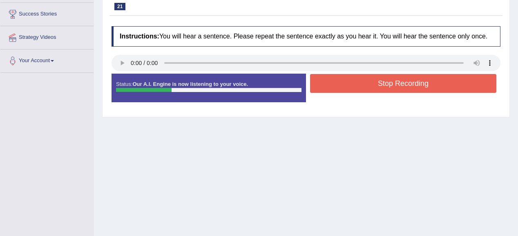
click at [357, 78] on button "Stop Recording" at bounding box center [403, 83] width 186 height 19
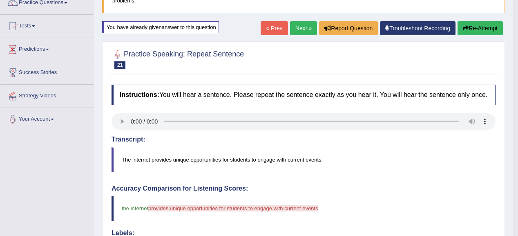
scroll to position [65, 0]
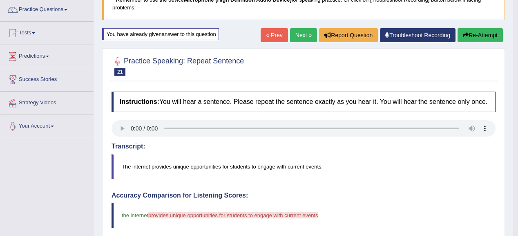
click at [484, 27] on div "Home Practice Speaking: Repeat Sentence 911 RS * Remember to use the device Mic…" at bounding box center [303, 207] width 419 height 544
click at [472, 34] on button "Re-Attempt" at bounding box center [480, 35] width 45 height 14
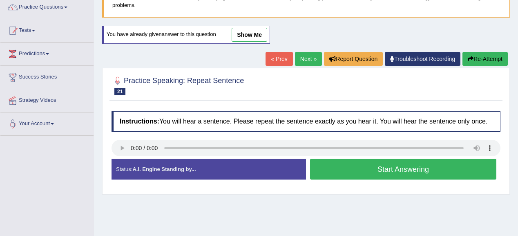
click at [342, 170] on button "Start Answering" at bounding box center [403, 169] width 186 height 21
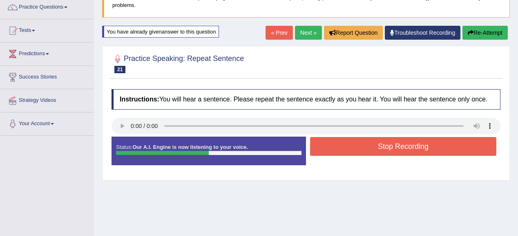
click at [361, 143] on button "Stop Recording" at bounding box center [403, 146] width 186 height 19
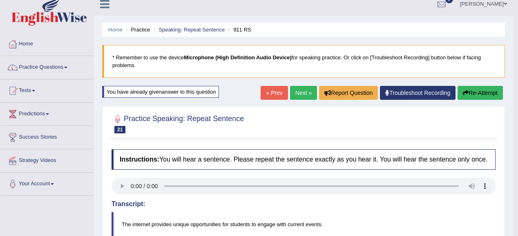
scroll to position [2, 0]
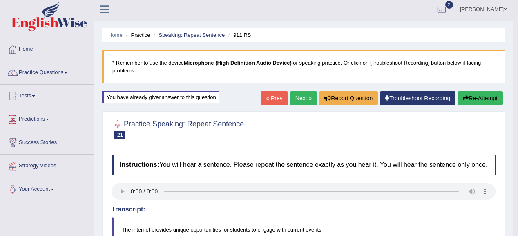
click at [466, 92] on button "Re-Attempt" at bounding box center [480, 98] width 45 height 14
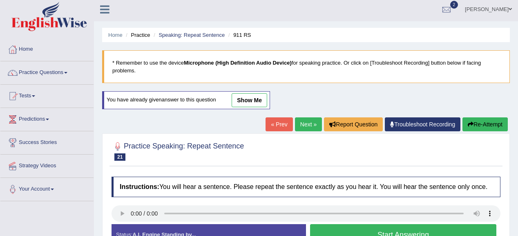
click at [369, 226] on button "Start Answering" at bounding box center [403, 234] width 186 height 21
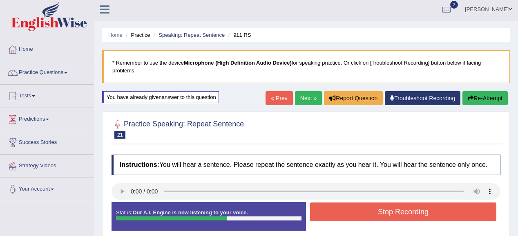
click at [389, 205] on button "Stop Recording" at bounding box center [403, 211] width 186 height 19
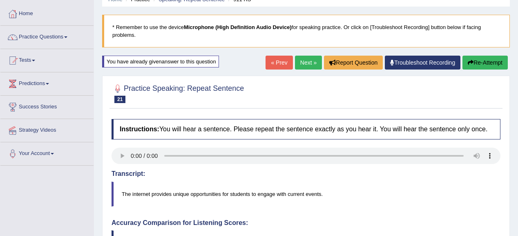
scroll to position [68, 0]
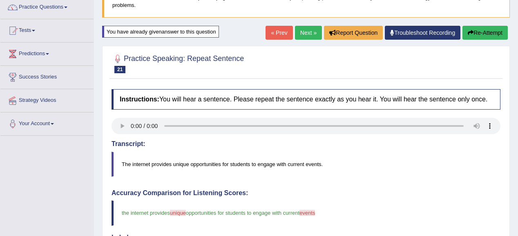
click at [491, 34] on button "Re-Attempt" at bounding box center [485, 33] width 45 height 14
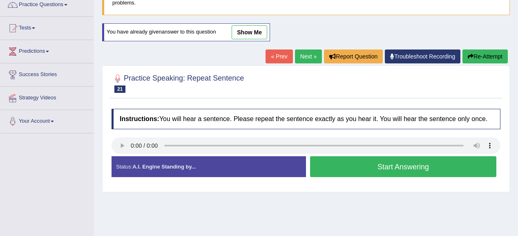
click at [362, 163] on button "Start Answering" at bounding box center [403, 166] width 186 height 21
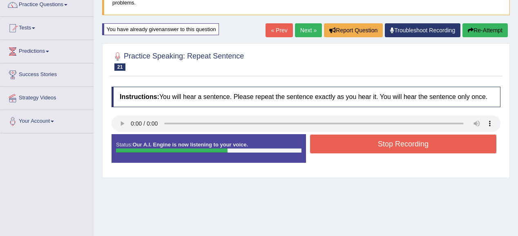
click at [365, 146] on button "Stop Recording" at bounding box center [403, 143] width 186 height 19
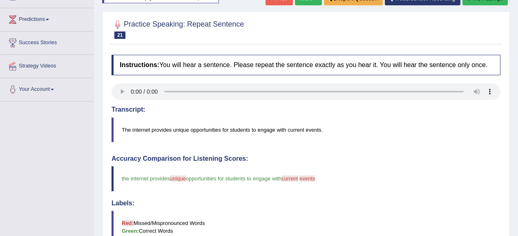
scroll to position [38, 0]
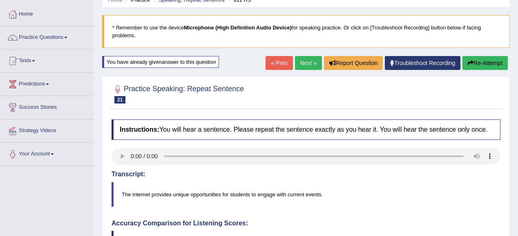
click at [490, 62] on button "Re-Attempt" at bounding box center [485, 63] width 45 height 14
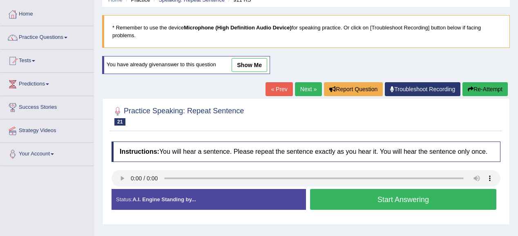
click at [325, 201] on button "Start Answering" at bounding box center [403, 199] width 186 height 21
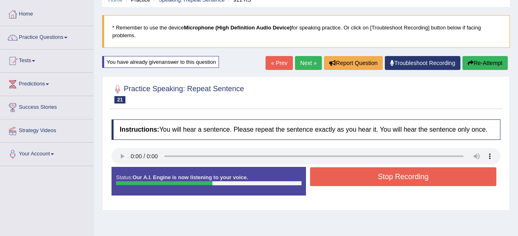
click at [333, 179] on button "Stop Recording" at bounding box center [403, 176] width 186 height 19
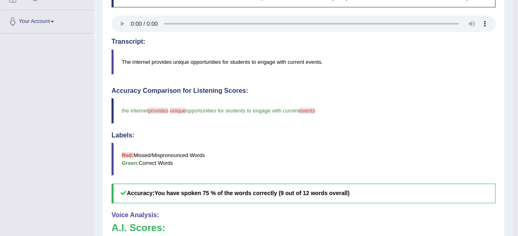
scroll to position [38, 0]
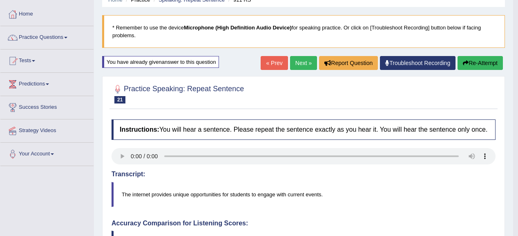
click at [496, 56] on button "Re-Attempt" at bounding box center [480, 63] width 45 height 14
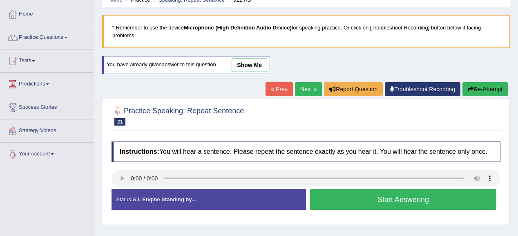
click at [462, 203] on button "Start Answering" at bounding box center [403, 199] width 186 height 21
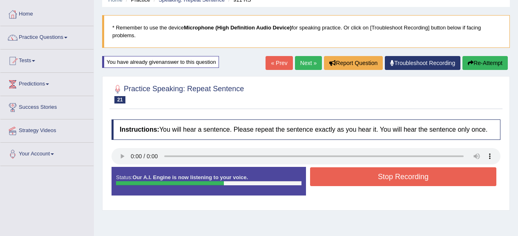
click at [430, 172] on button "Stop Recording" at bounding box center [403, 176] width 186 height 19
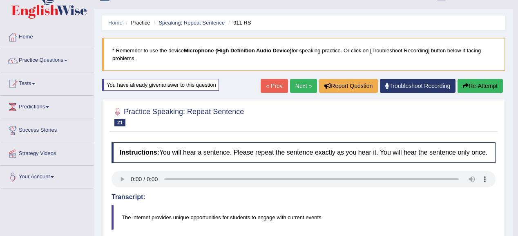
scroll to position [5, 0]
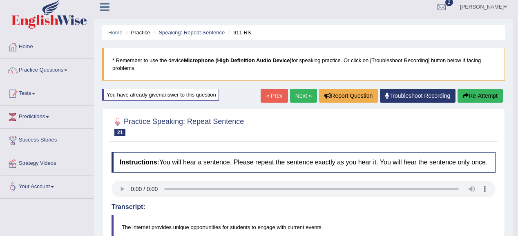
click at [297, 92] on link "Next »" at bounding box center [303, 96] width 27 height 14
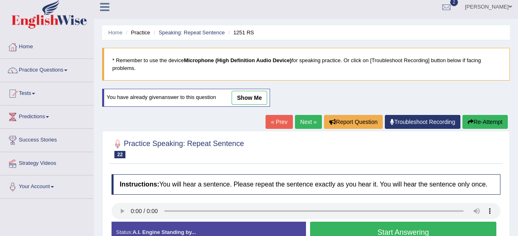
scroll to position [65, 0]
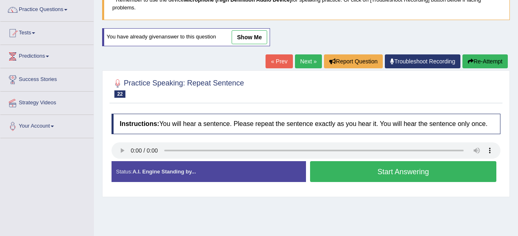
click at [346, 181] on div "Start Answering" at bounding box center [403, 172] width 195 height 23
click at [349, 175] on button "Start Answering" at bounding box center [403, 171] width 186 height 21
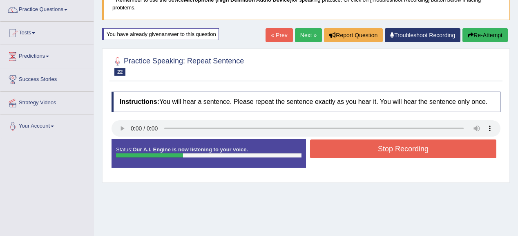
click at [354, 142] on button "Stop Recording" at bounding box center [403, 148] width 186 height 19
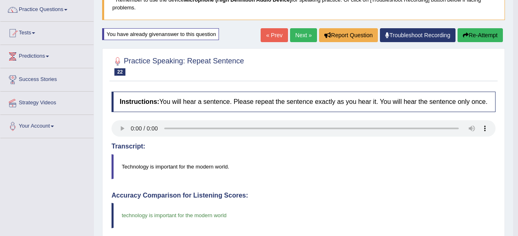
click at [296, 37] on link "Next »" at bounding box center [303, 35] width 27 height 14
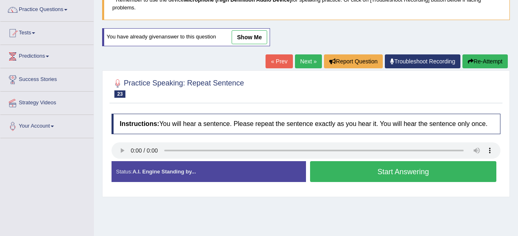
drag, startPoint x: 396, startPoint y: 160, endPoint x: 398, endPoint y: 166, distance: 6.6
click at [398, 166] on button "Start Answering" at bounding box center [403, 171] width 186 height 21
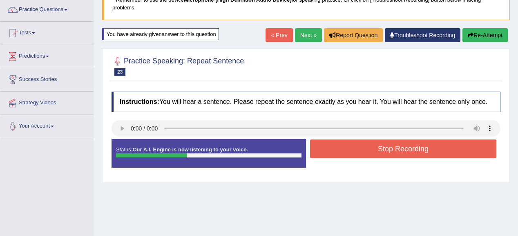
click at [408, 152] on button "Stop Recording" at bounding box center [403, 148] width 186 height 19
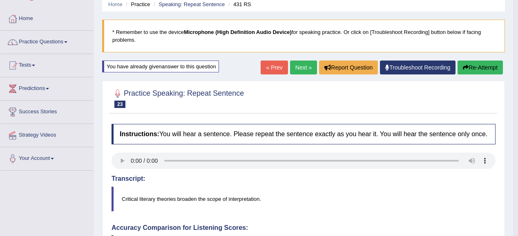
scroll to position [33, 0]
click at [487, 71] on button "Re-Attempt" at bounding box center [480, 68] width 45 height 14
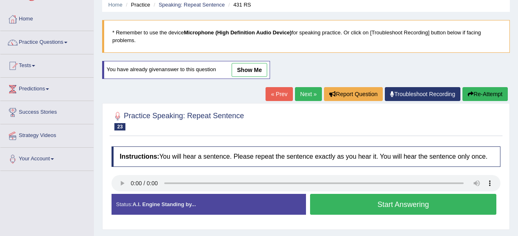
scroll to position [33, 0]
click at [318, 208] on button "Start Answering" at bounding box center [403, 204] width 186 height 21
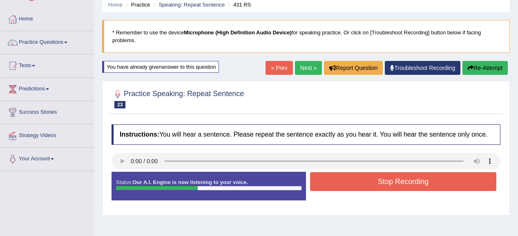
click at [358, 178] on button "Stop Recording" at bounding box center [403, 181] width 186 height 19
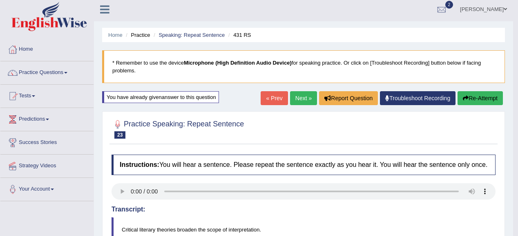
scroll to position [0, 0]
